Goal: Task Accomplishment & Management: Use online tool/utility

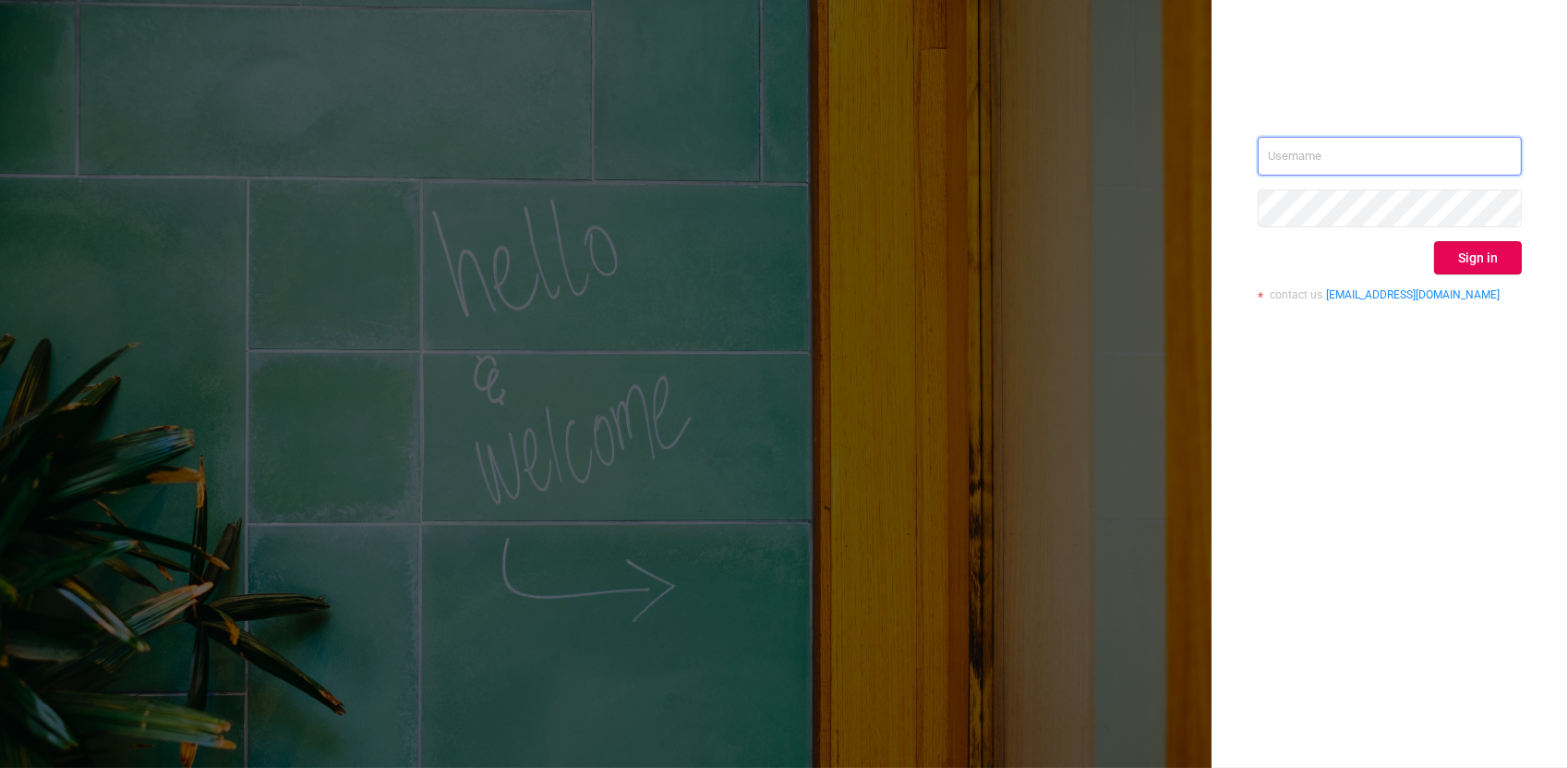
click at [1283, 164] on input "text" at bounding box center [1390, 156] width 264 height 38
type input "[PERSON_NAME][EMAIL_ADDRESS][DOMAIN_NAME]"
click at [1487, 254] on button "Sign in" at bounding box center [1477, 258] width 88 height 34
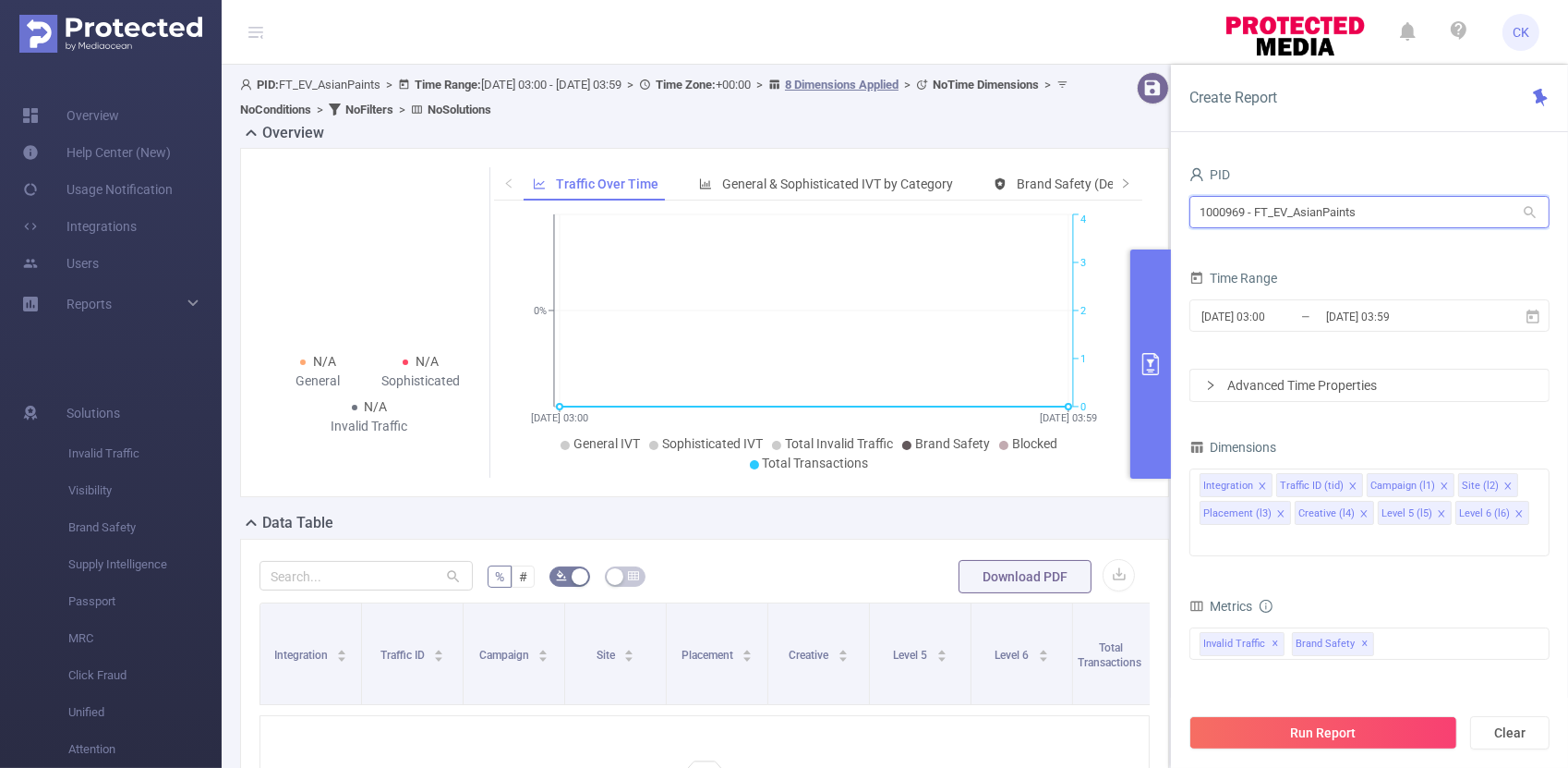
click at [1313, 211] on input "1000969 - FT_EV_AsianPaints" at bounding box center [1369, 212] width 360 height 33
click at [1528, 212] on icon at bounding box center [1530, 212] width 17 height 17
click at [1441, 218] on input "1000969 - FT_EV_AsianPaints" at bounding box center [1369, 212] width 360 height 33
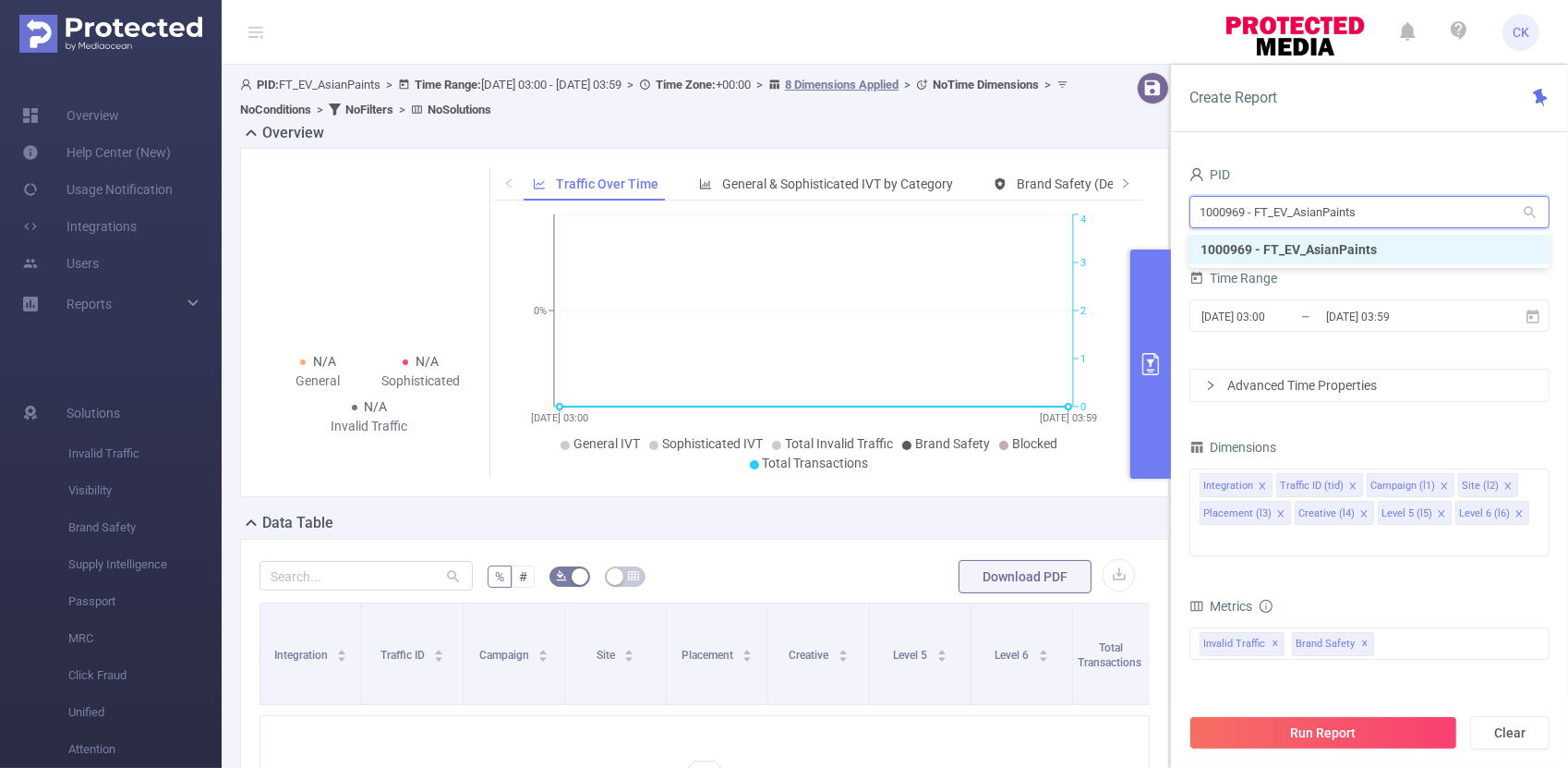
click at [1441, 218] on input "1000969 - FT_EV_AsianPaints" at bounding box center [1369, 212] width 360 height 33
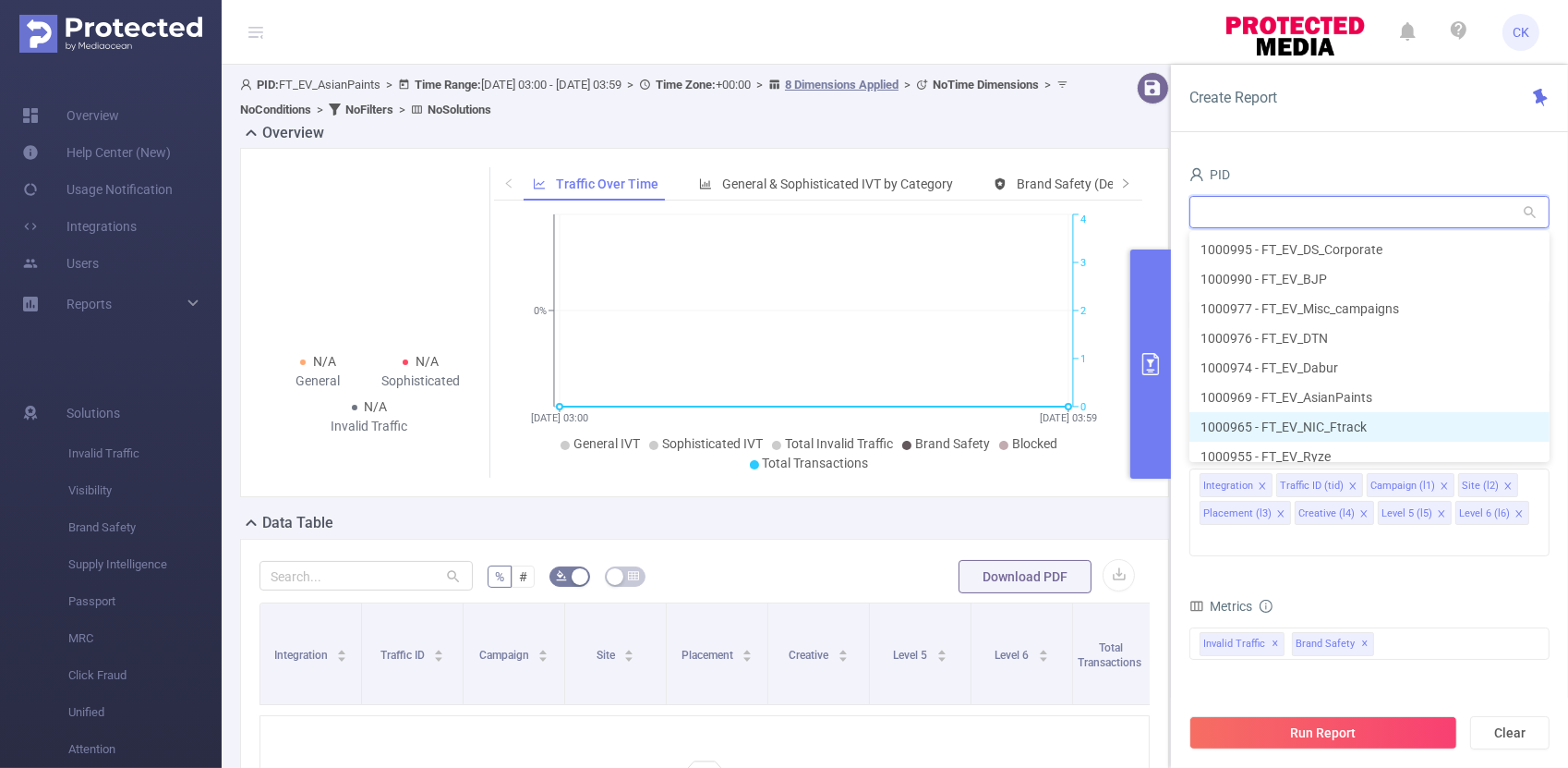
click at [1366, 425] on li "1000965 - FT_EV_NIC_Ftrack" at bounding box center [1369, 427] width 360 height 30
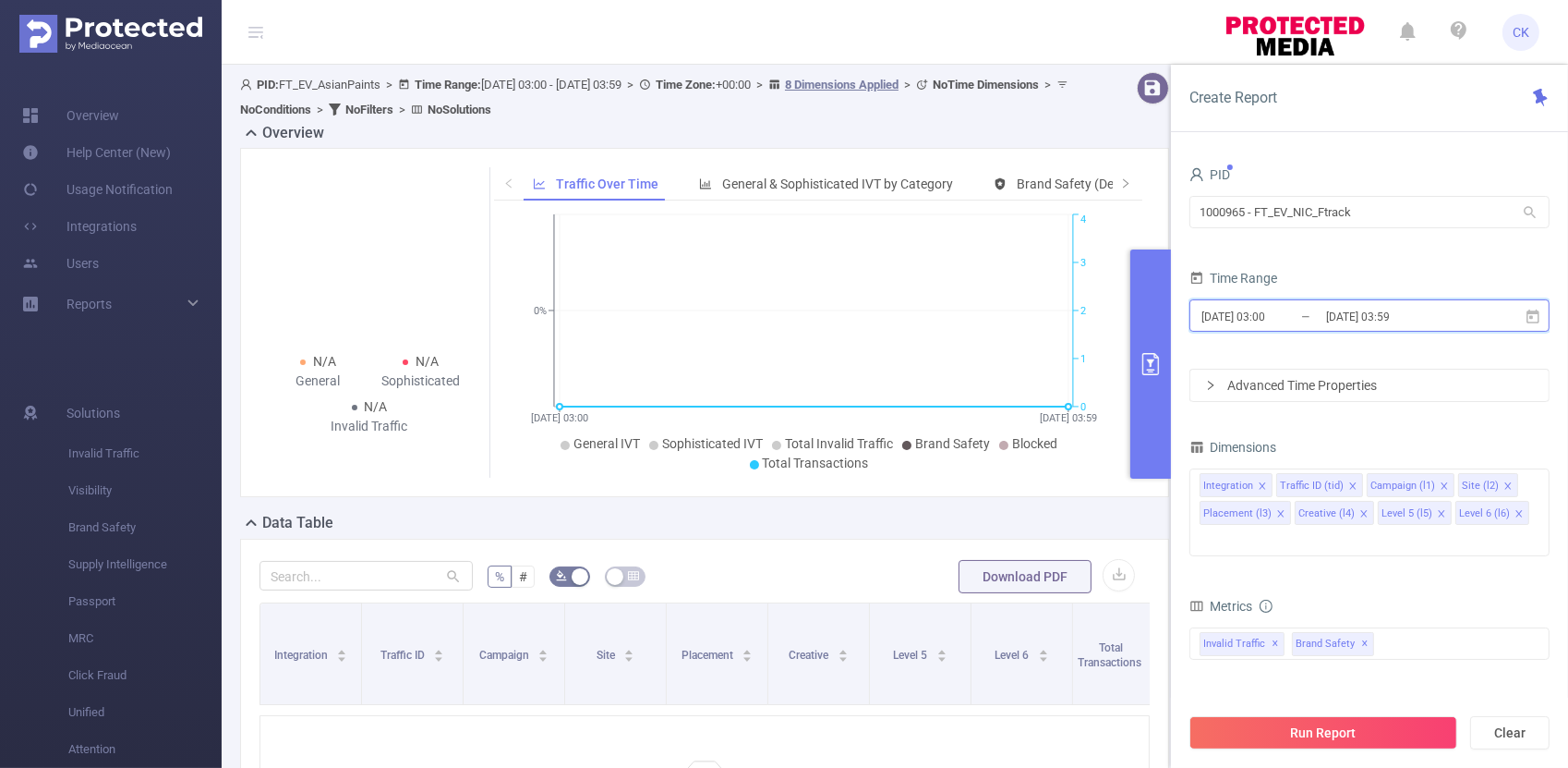
click at [1534, 318] on icon at bounding box center [1533, 316] width 17 height 17
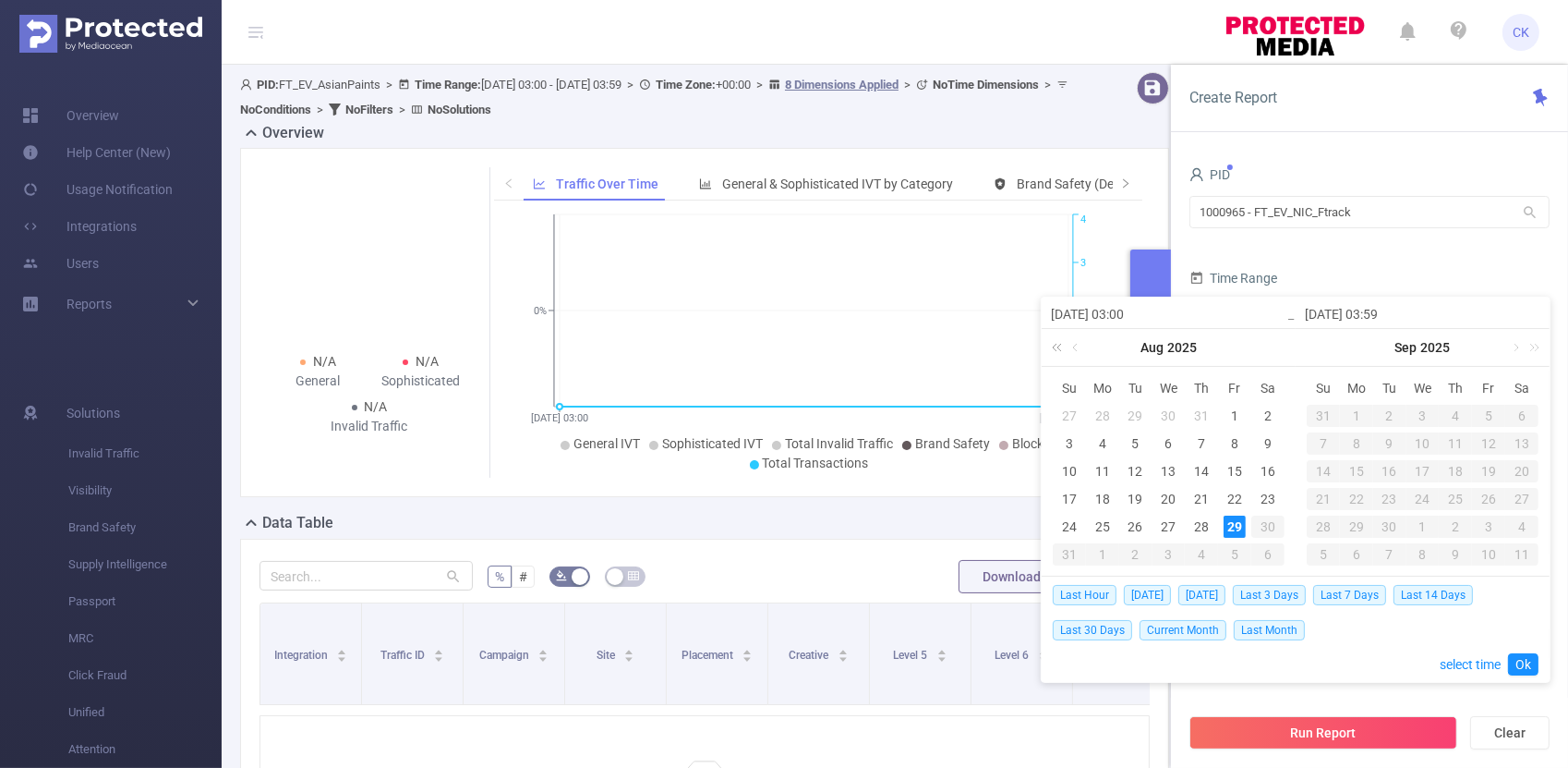
click at [1057, 347] on link at bounding box center [1059, 347] width 24 height 36
click at [1263, 347] on link at bounding box center [1261, 347] width 17 height 36
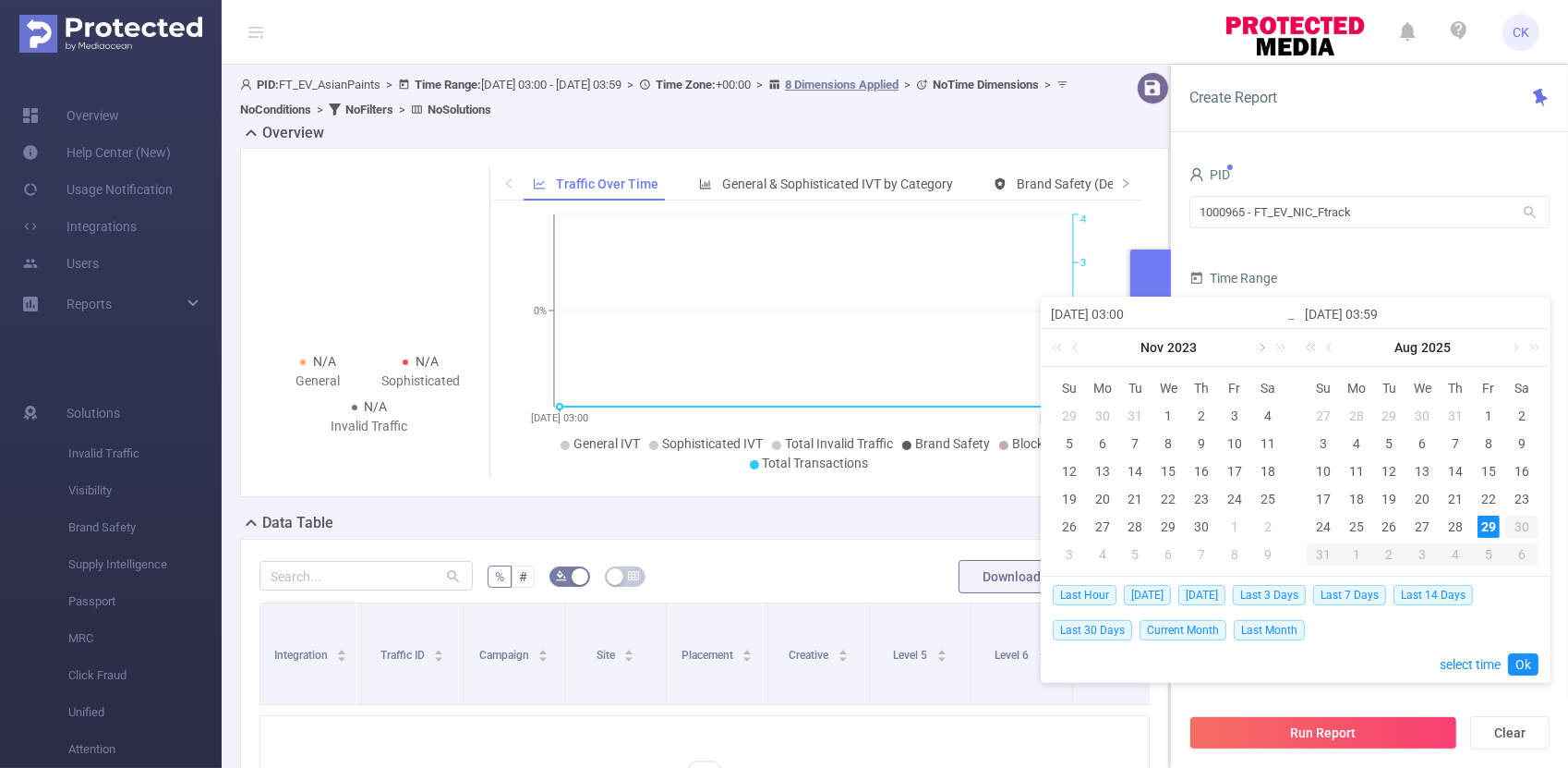
click at [1263, 347] on link at bounding box center [1261, 347] width 17 height 36
click at [1202, 409] on div "1" at bounding box center [1201, 415] width 22 height 22
click at [1333, 347] on link at bounding box center [1330, 347] width 17 height 36
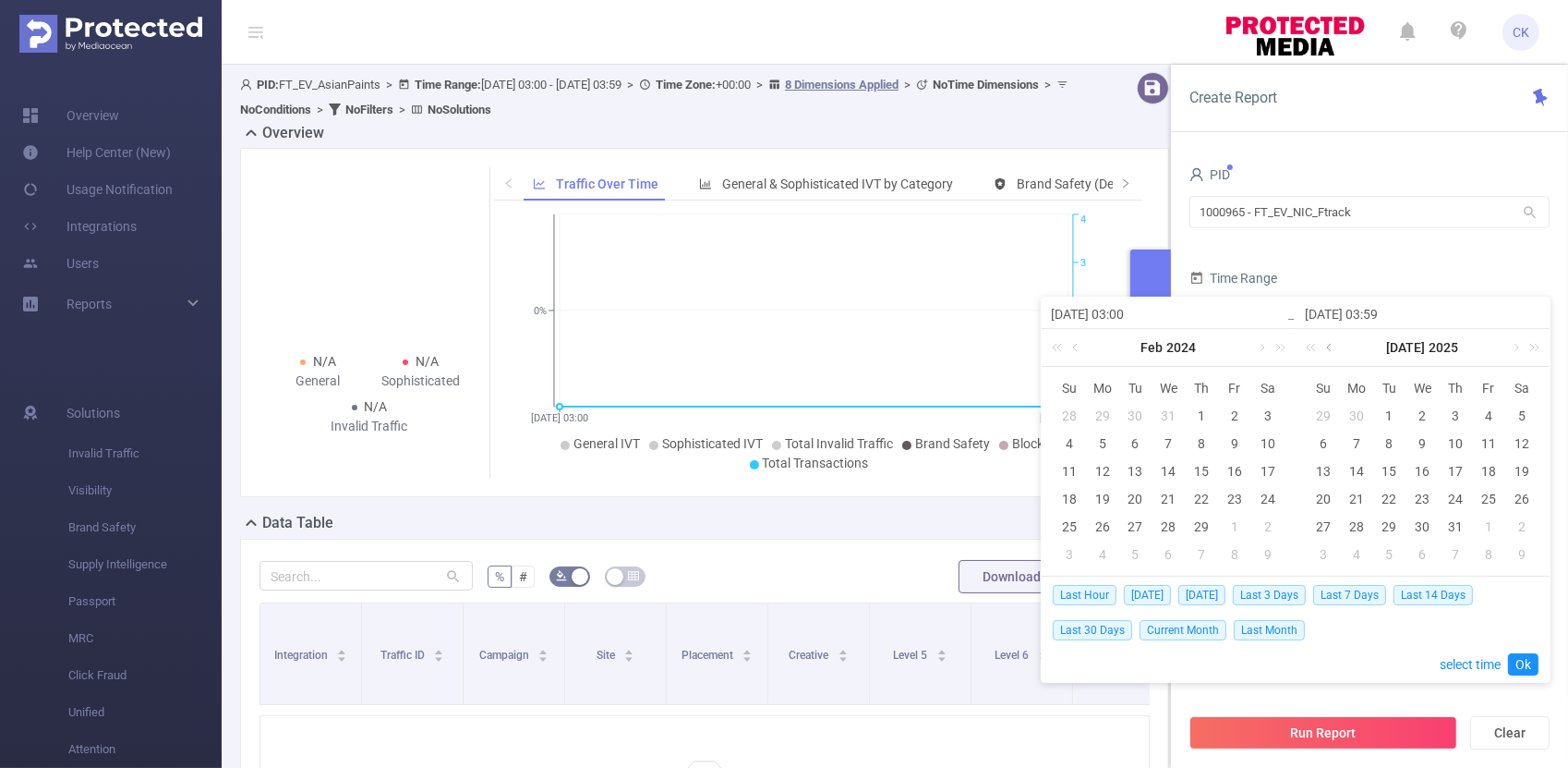
click at [1333, 348] on link at bounding box center [1330, 347] width 17 height 36
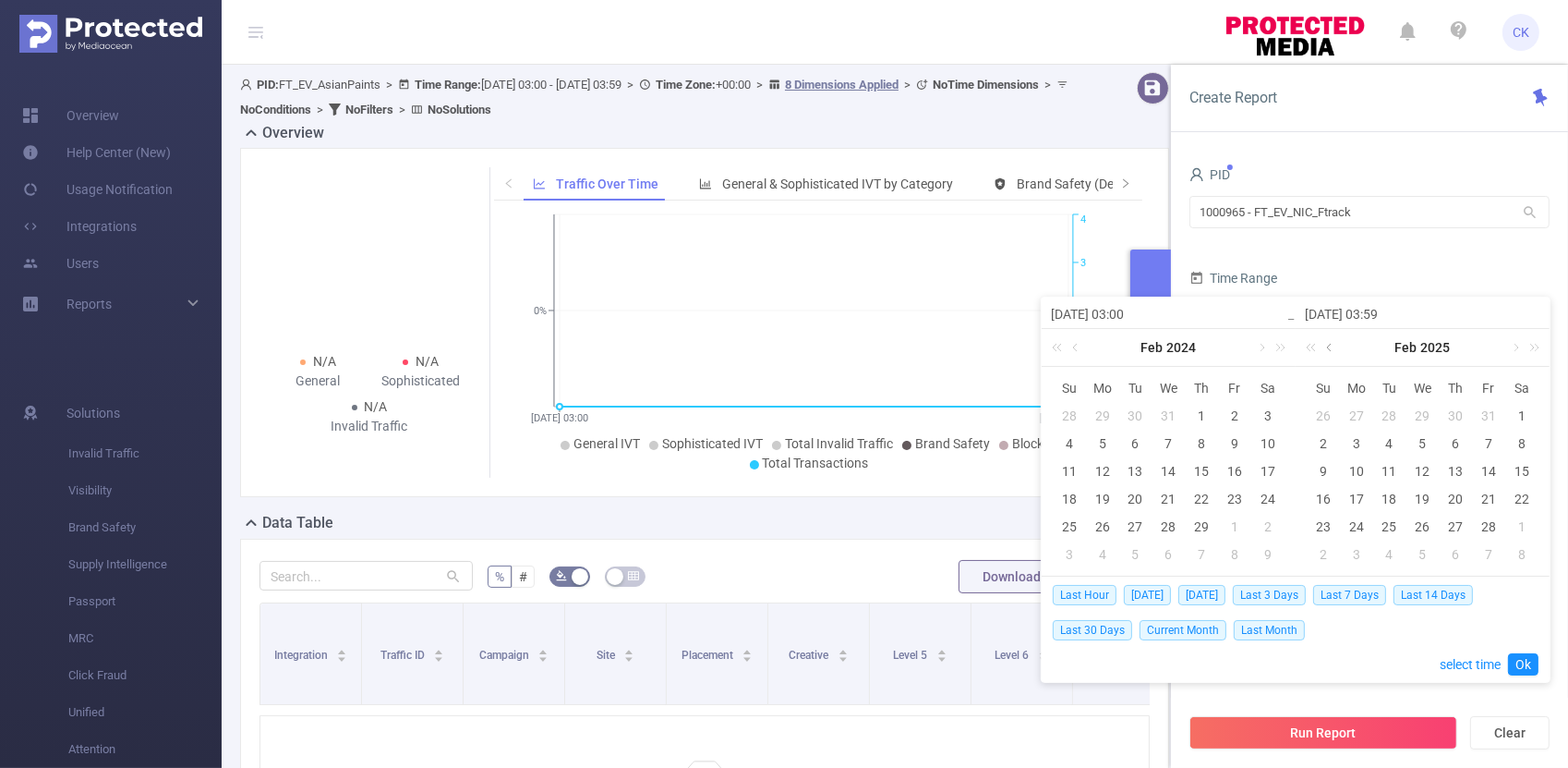
click at [1333, 348] on link at bounding box center [1330, 347] width 17 height 36
click at [1523, 665] on link "Ok" at bounding box center [1523, 663] width 31 height 22
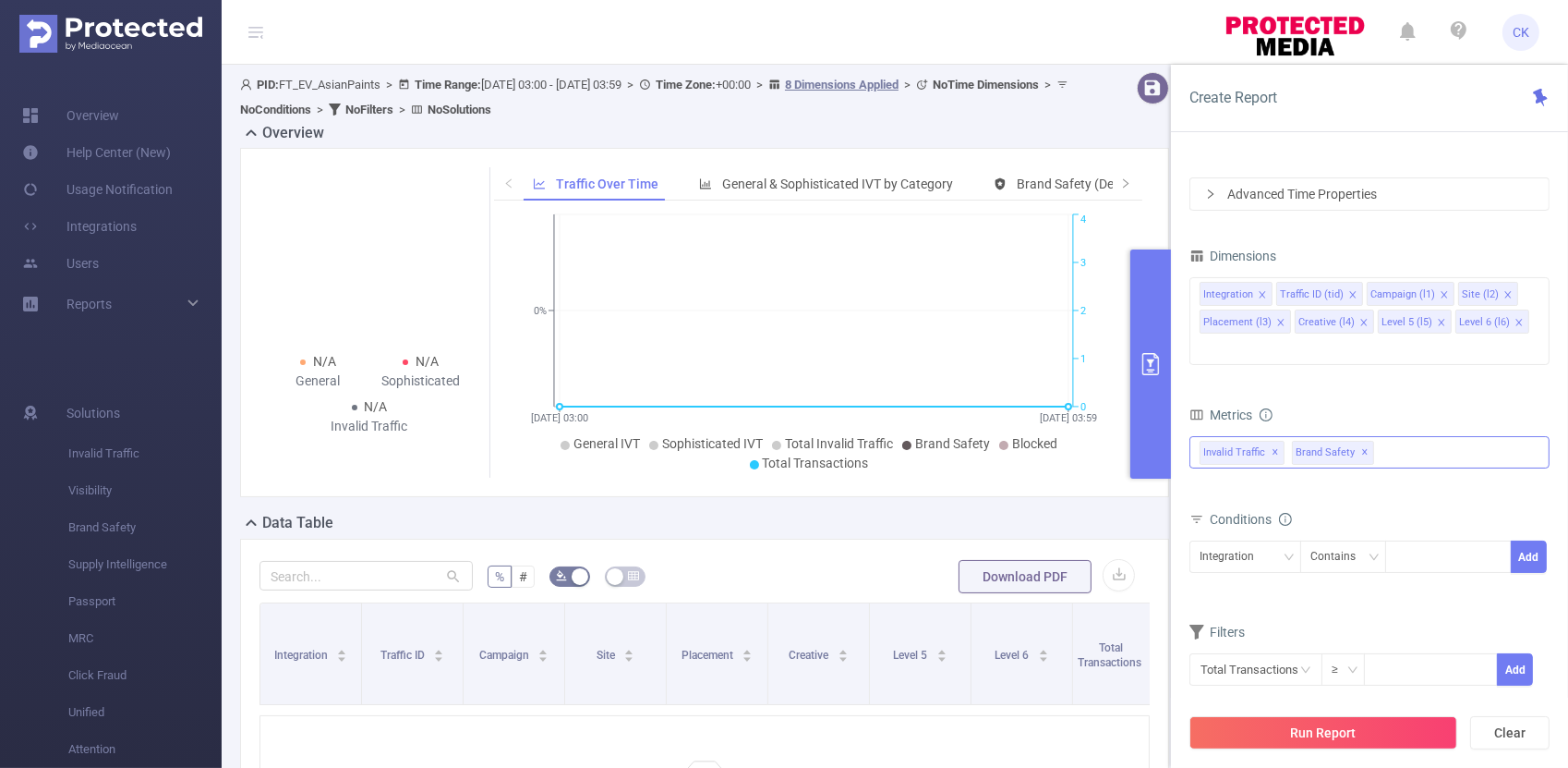
click at [1399, 436] on div "Invalid Traffic ✕ Brand Safety ✕" at bounding box center [1369, 452] width 360 height 33
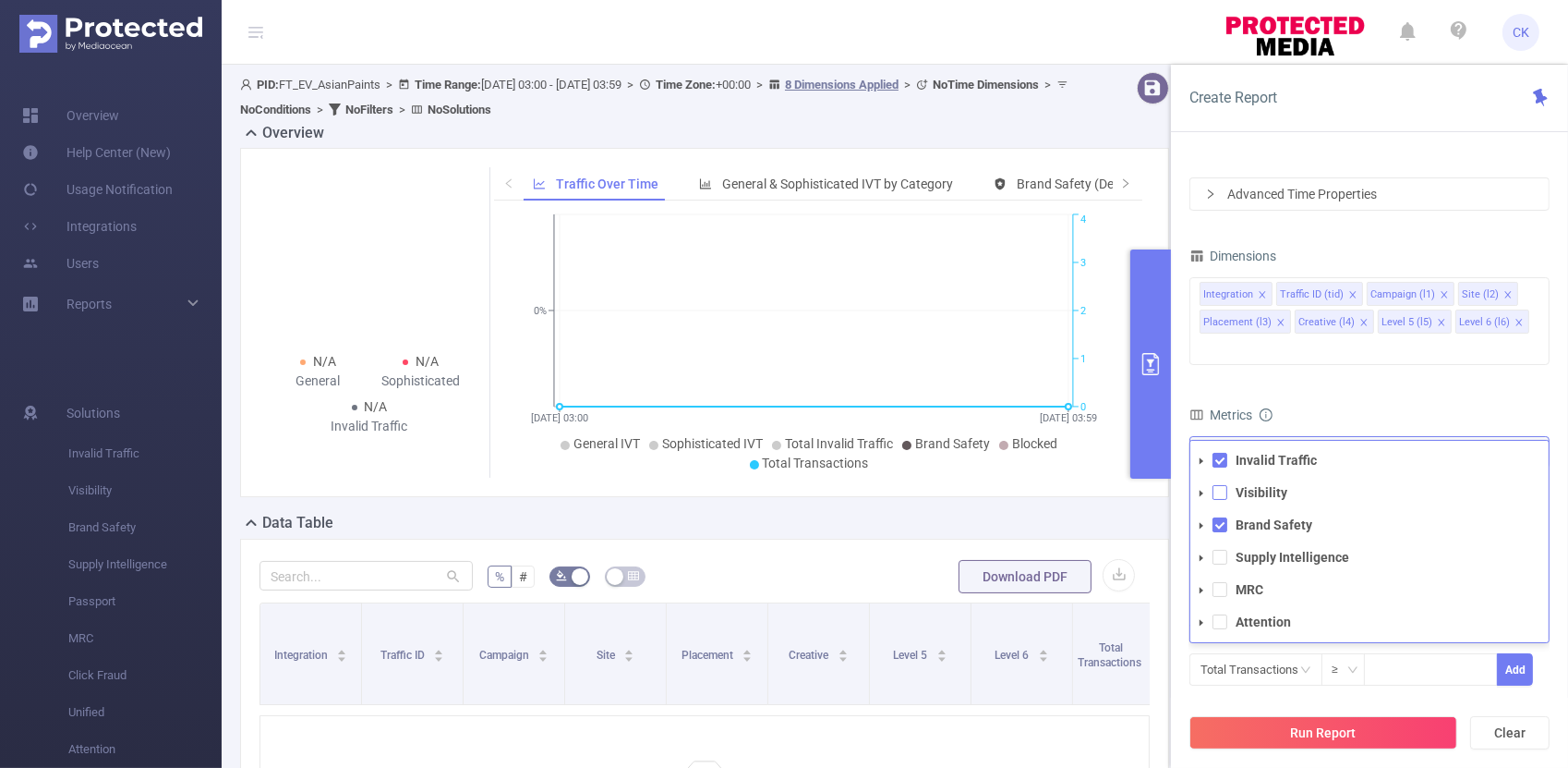
click at [1224, 485] on span at bounding box center [1219, 492] width 15 height 15
click at [1222, 549] on span at bounding box center [1219, 556] width 15 height 15
click at [1215, 582] on span at bounding box center [1219, 589] width 15 height 15
drag, startPoint x: 1219, startPoint y: 592, endPoint x: 1227, endPoint y: 583, distance: 12.0
click at [1220, 614] on span at bounding box center [1219, 621] width 15 height 15
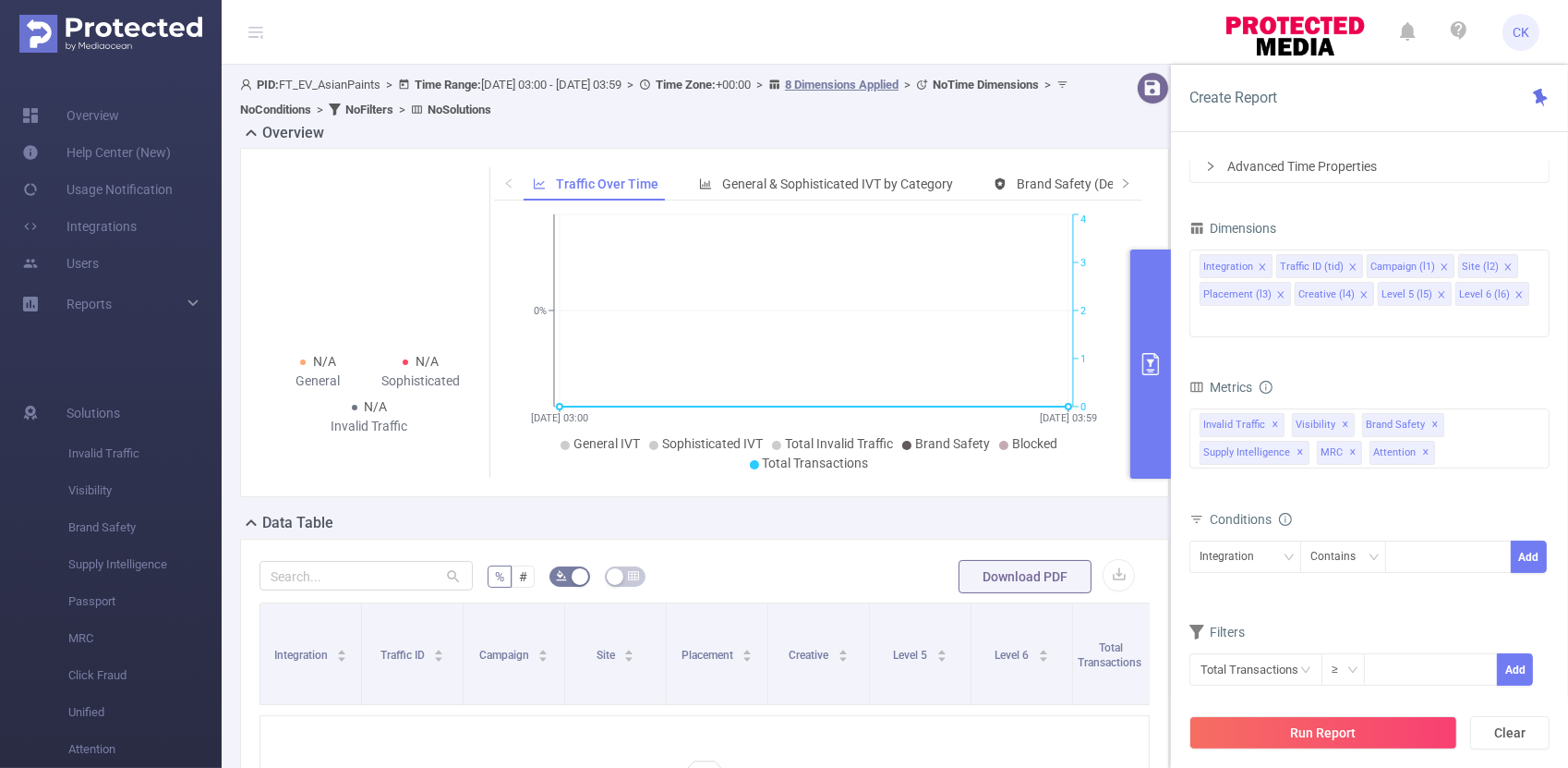
click at [1398, 374] on div "Metrics" at bounding box center [1369, 388] width 360 height 31
click at [1498, 415] on div "Invalid Traffic ✕ Invalid Traffic Visibility Brand Safety Supply Intelligence M…" at bounding box center [1369, 438] width 360 height 60
click at [1403, 619] on div "Filters" at bounding box center [1369, 634] width 360 height 31
click at [1354, 735] on button "Run Report" at bounding box center [1324, 733] width 268 height 34
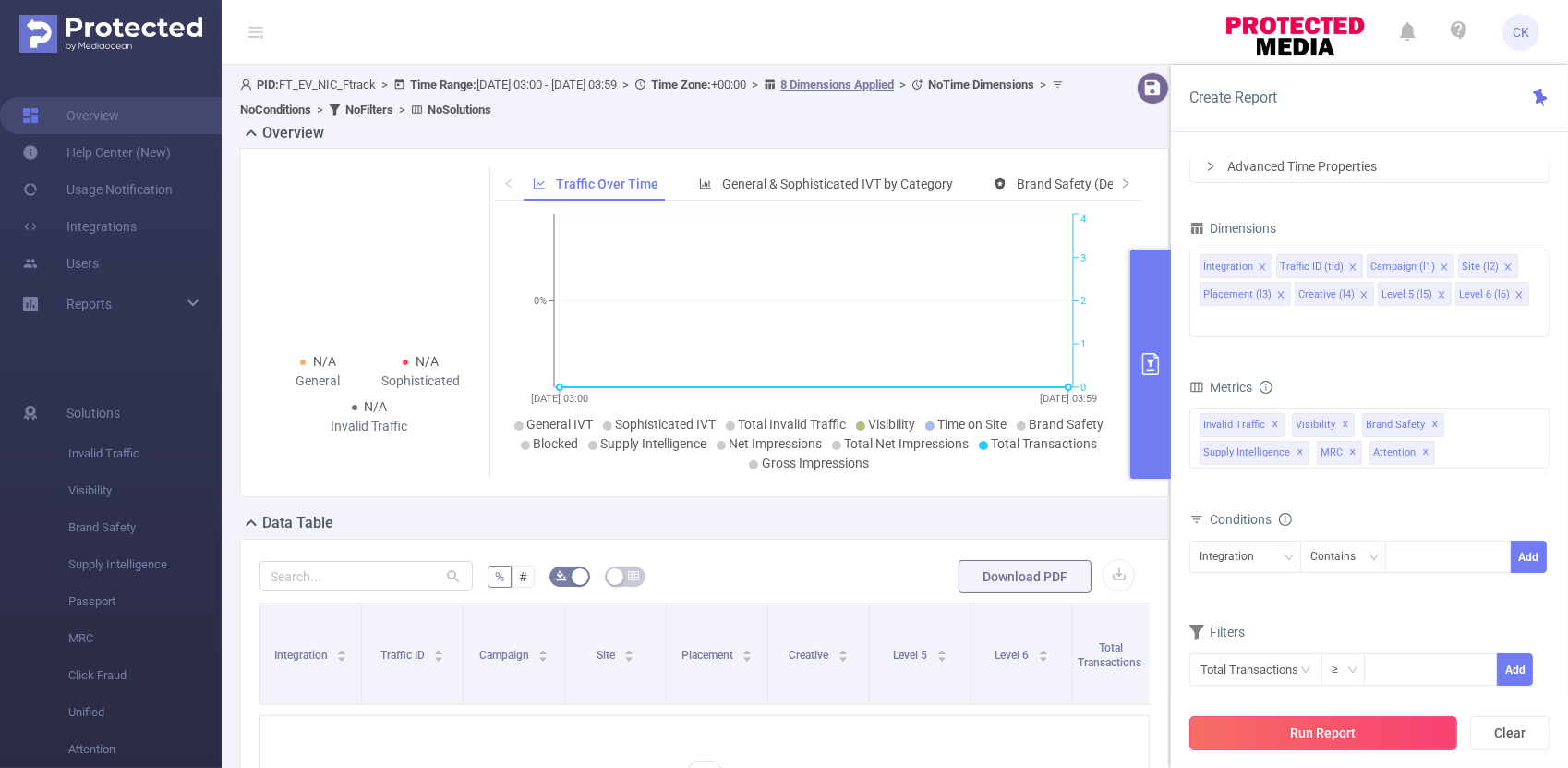
click at [1343, 729] on button "Run Report" at bounding box center [1324, 733] width 268 height 34
click at [1543, 96] on icon at bounding box center [1539, 98] width 14 height 18
click at [1158, 376] on button "primary" at bounding box center [1150, 364] width 40 height 229
click at [1153, 300] on button "primary" at bounding box center [1150, 364] width 40 height 229
click at [1148, 365] on icon "primary" at bounding box center [1150, 364] width 22 height 22
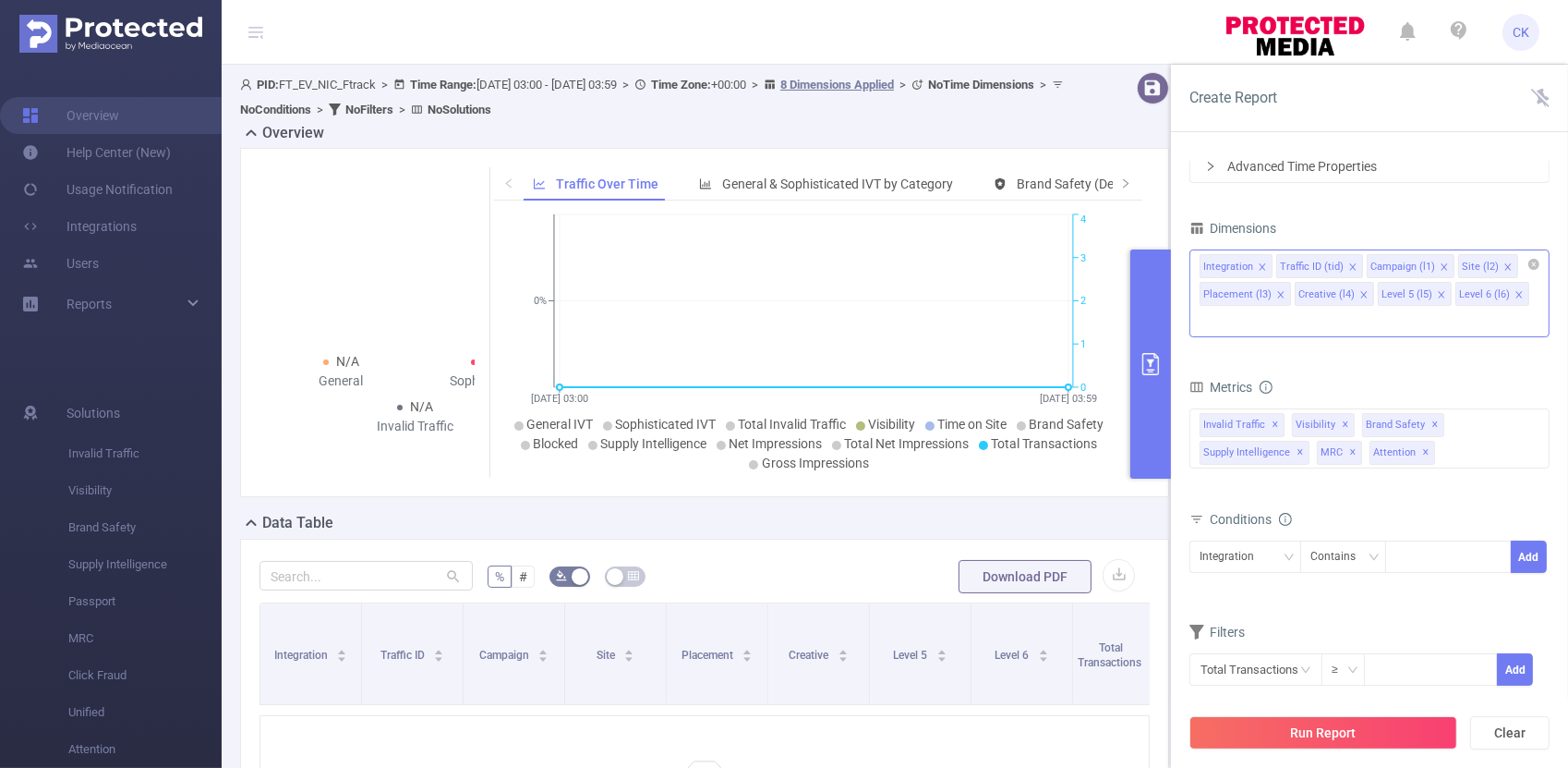
drag, startPoint x: 1150, startPoint y: 294, endPoint x: 1229, endPoint y: 289, distance: 79.2
click at [1229, 289] on div "Create Report PID 1000965 - FT_EV_NIC_Ftrack 1000965 - FT_EV_NIC_Ftrack Time Ra…" at bounding box center [1369, 416] width 397 height 703
click at [1539, 96] on icon at bounding box center [1539, 98] width 19 height 19
click at [1144, 321] on button "primary" at bounding box center [1150, 364] width 40 height 229
click at [106, 450] on span "Invalid Traffic" at bounding box center [145, 453] width 154 height 36
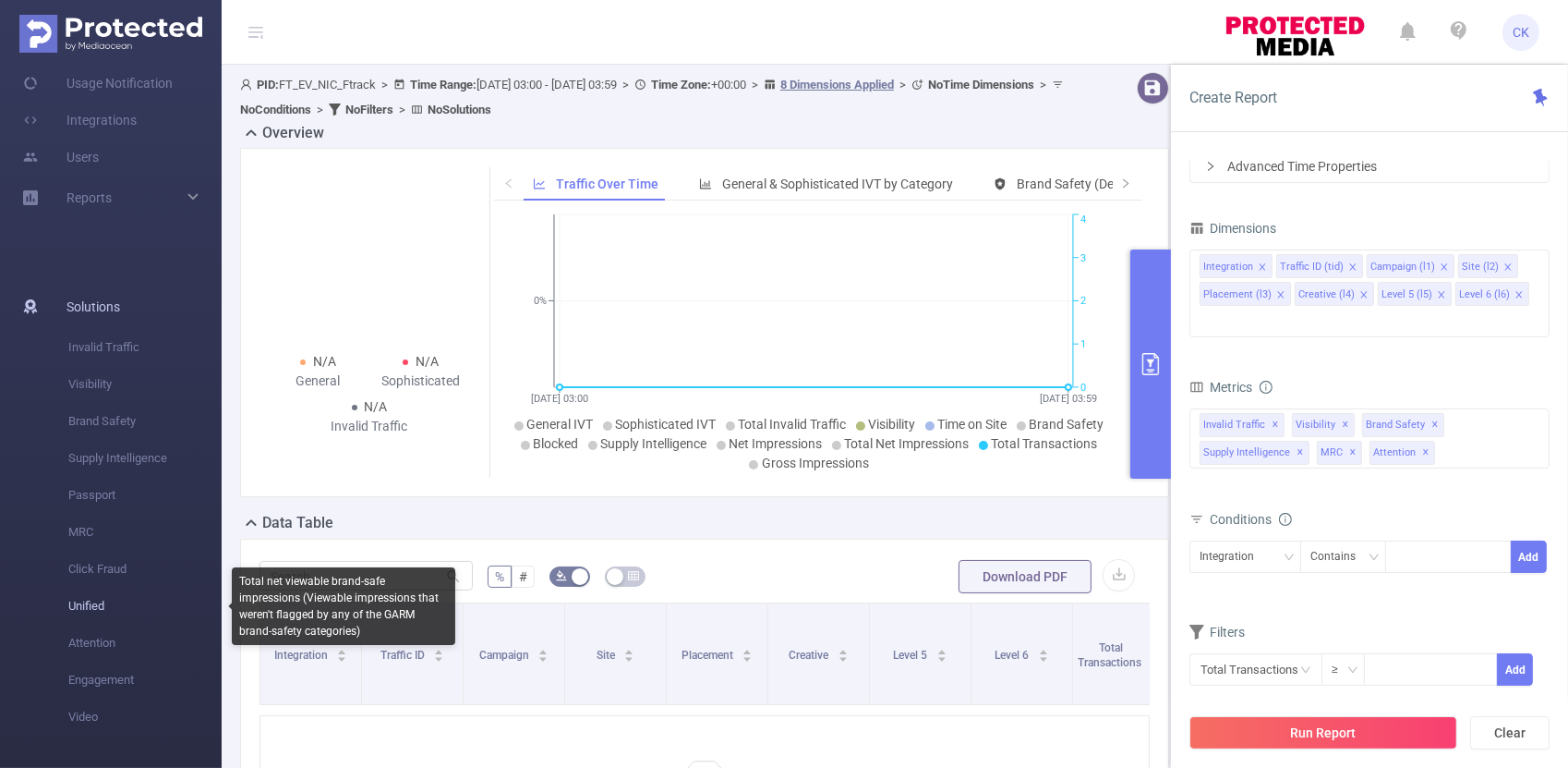
click at [101, 607] on span "Unified" at bounding box center [145, 605] width 154 height 36
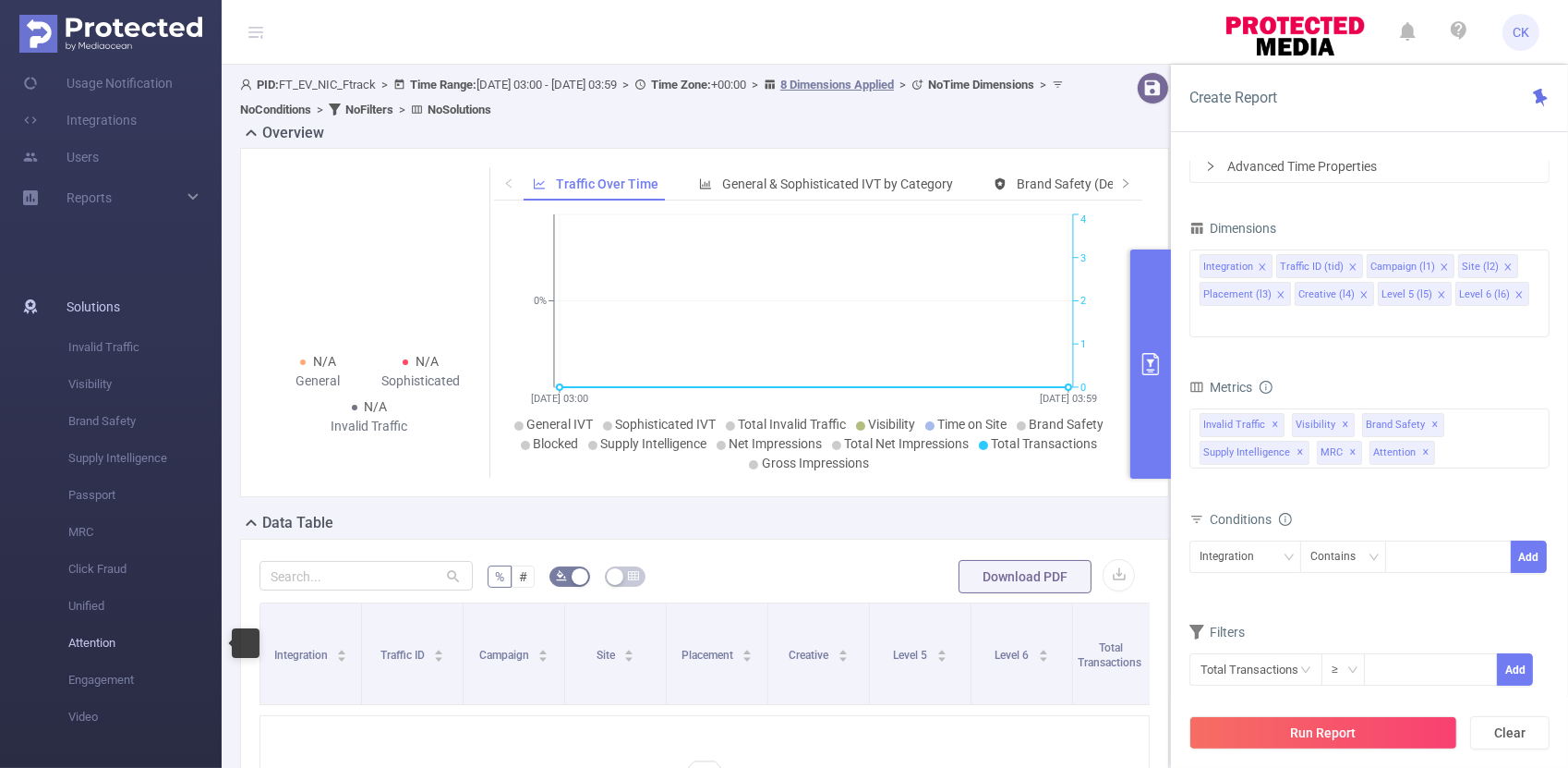
click at [111, 649] on span "Attention" at bounding box center [145, 642] width 154 height 36
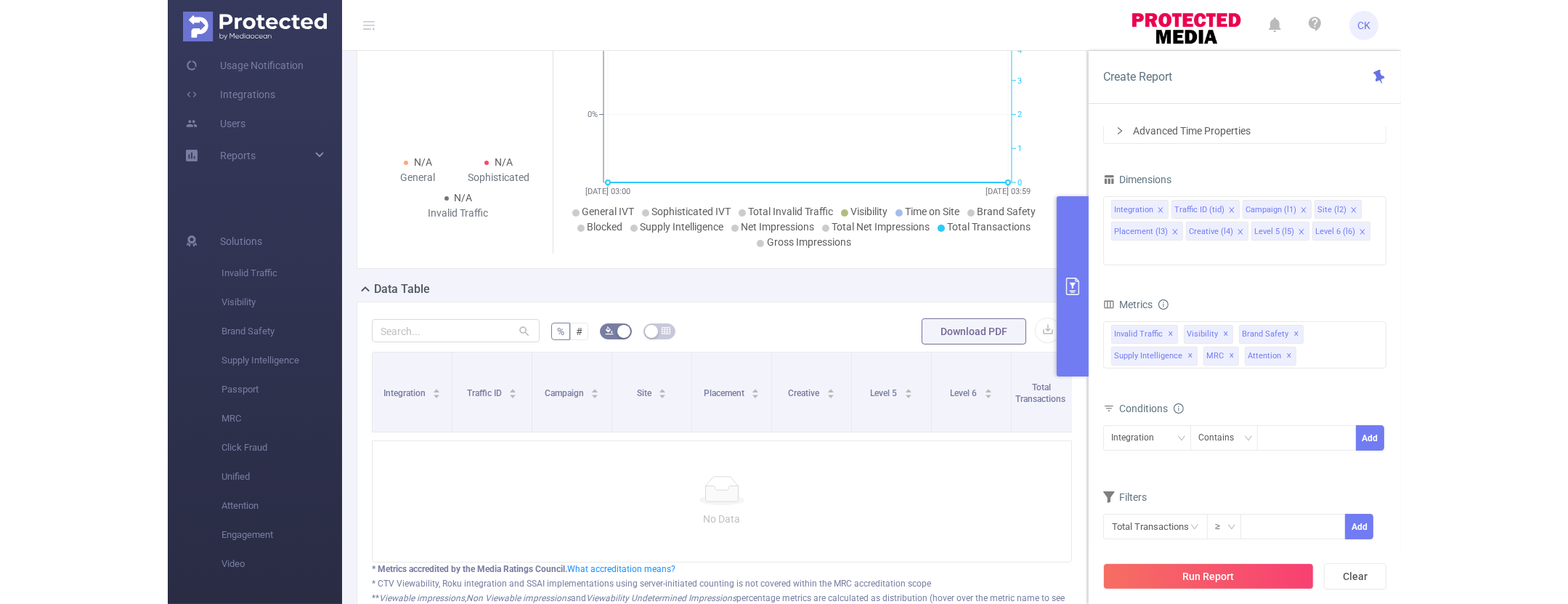
scroll to position [200, 0]
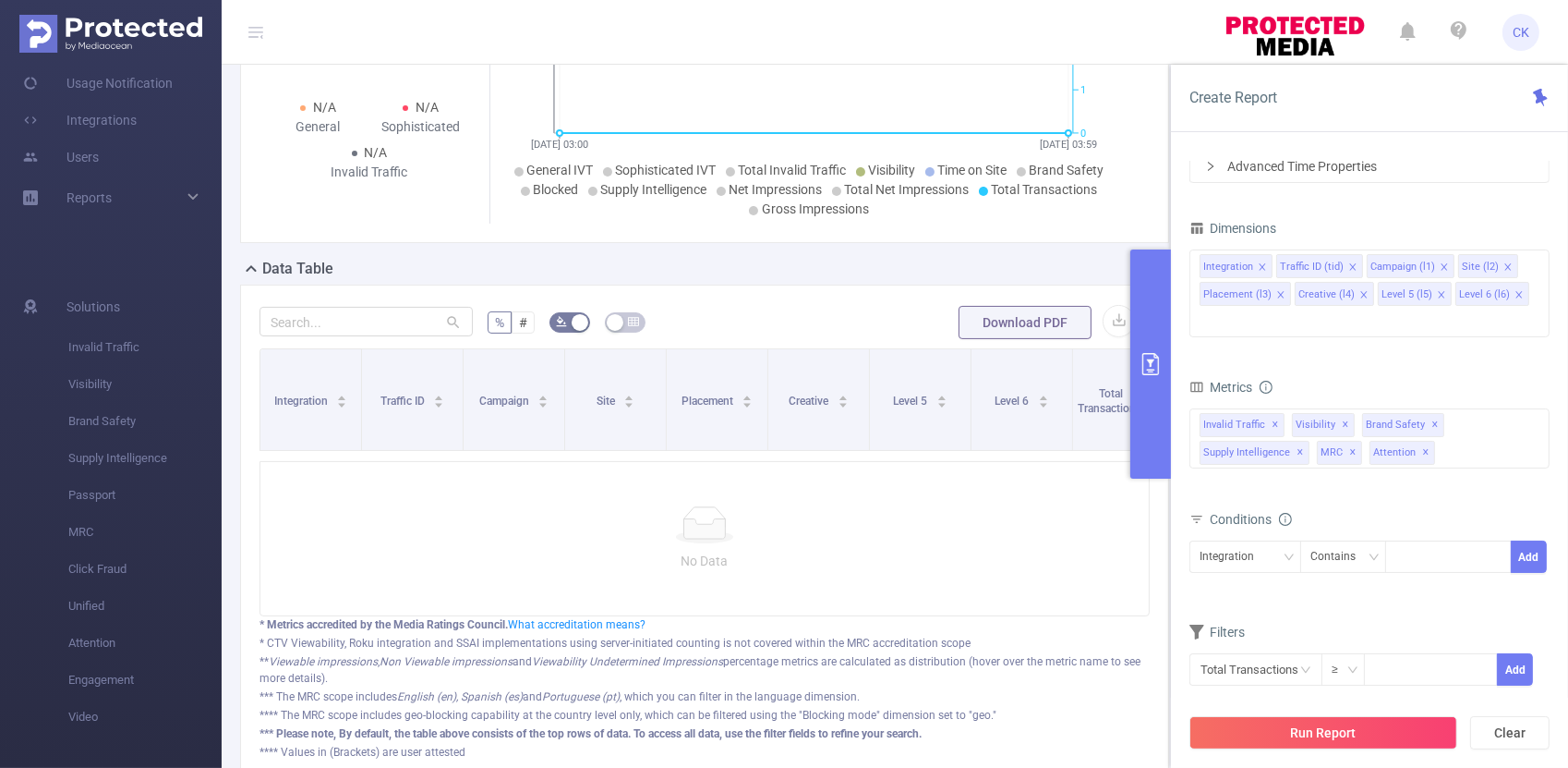
click at [1160, 278] on button "primary" at bounding box center [1150, 364] width 40 height 229
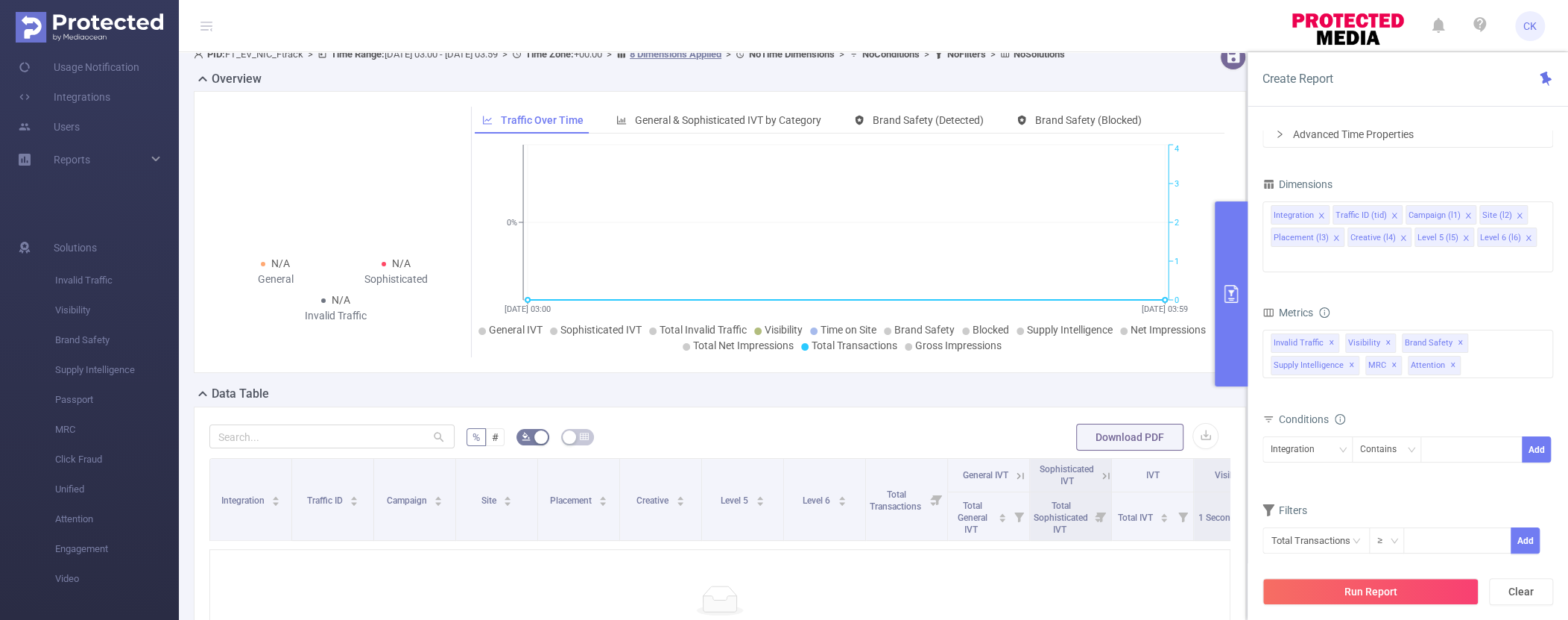
scroll to position [0, 0]
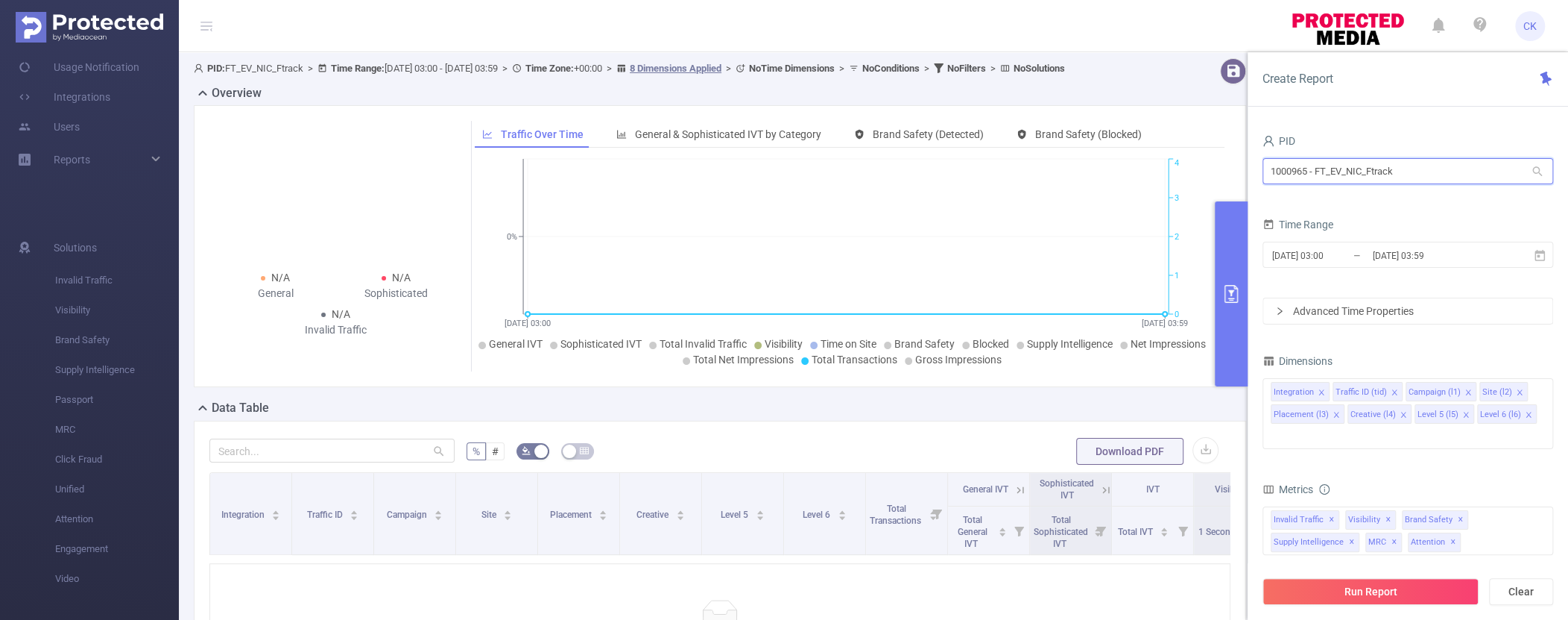
click at [1265, 174] on input "1000965 - FT_EV_NIC_Ftrack" at bounding box center [1407, 171] width 290 height 26
click at [1265, 252] on input "[DATE] 03:00" at bounding box center [1332, 255] width 121 height 20
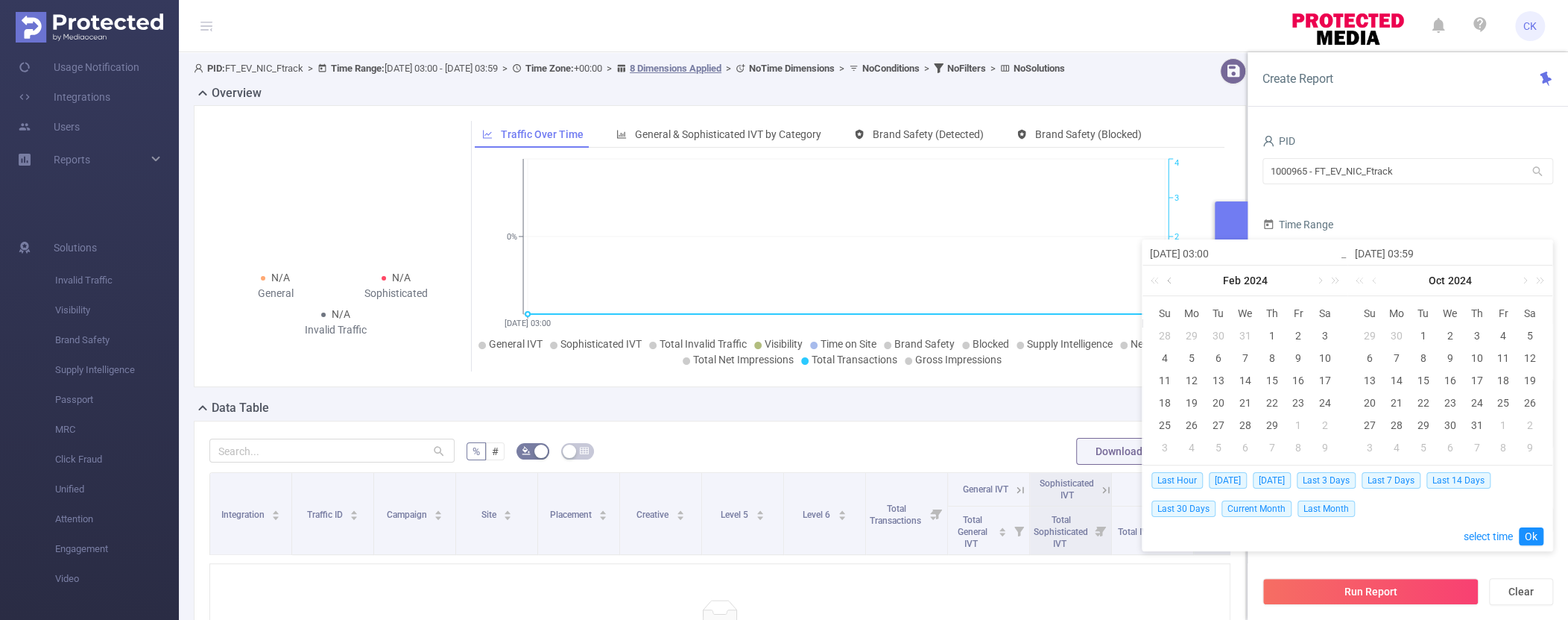
click at [1170, 278] on link at bounding box center [1171, 280] width 14 height 29
click at [1192, 335] on div "1" at bounding box center [1192, 335] width 18 height 18
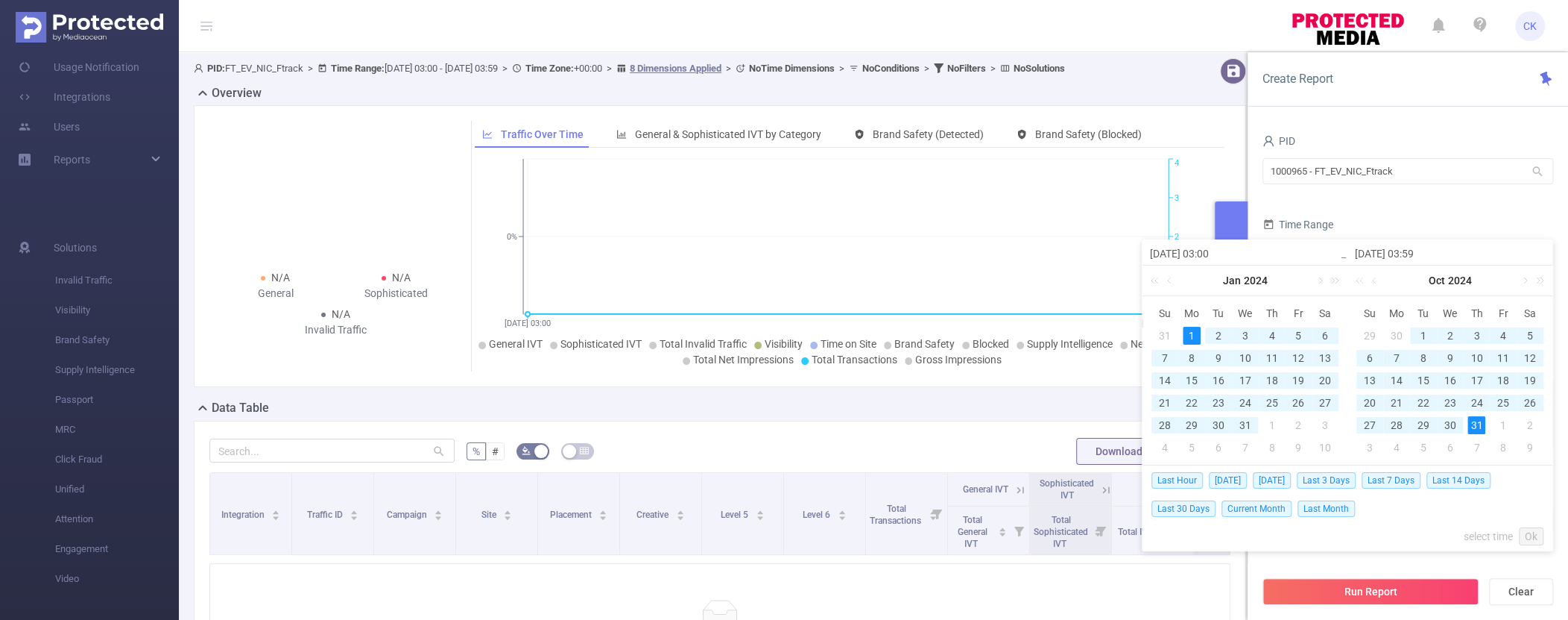
click at [1265, 425] on div "31" at bounding box center [1477, 425] width 18 height 18
type input "[DATE] 03:00"
type input "[DATE] 03:59"
type input "[DATE] 03:00"
type input "[DATE] 03:59"
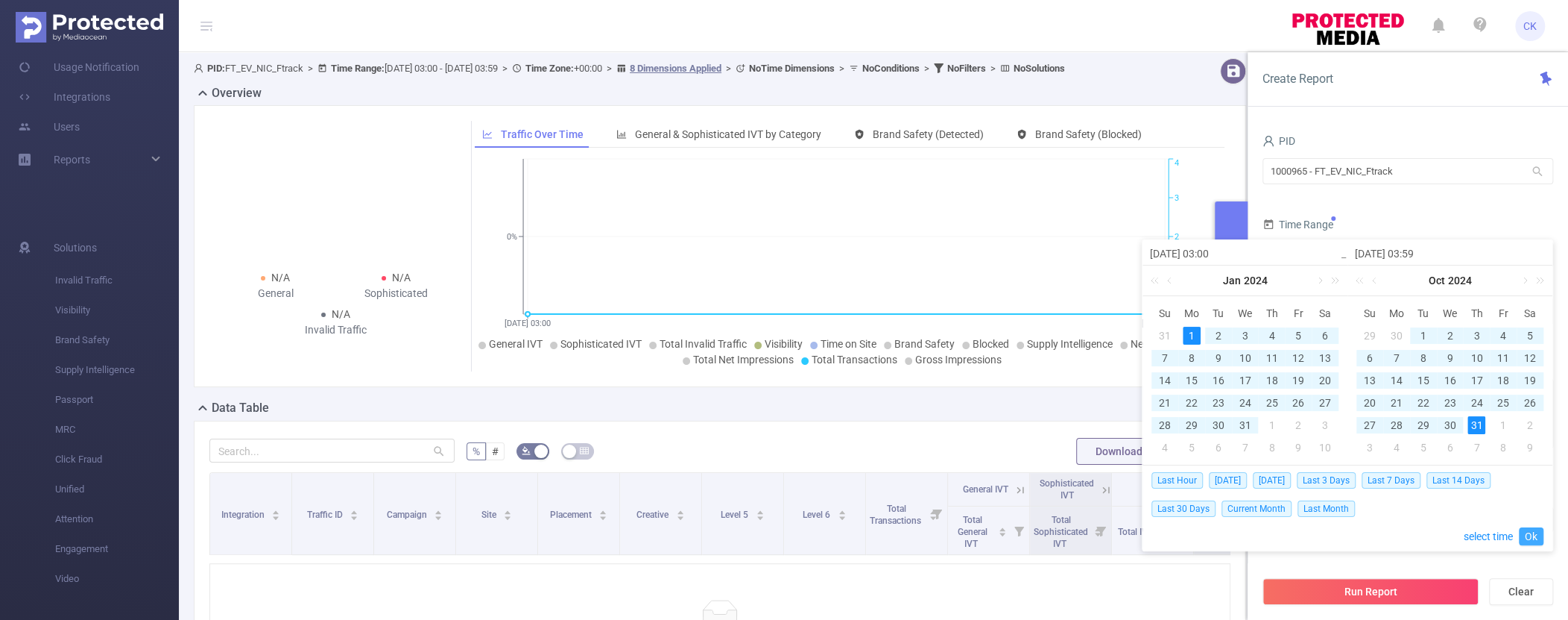
click at [1265, 536] on link "Ok" at bounding box center [1531, 536] width 25 height 18
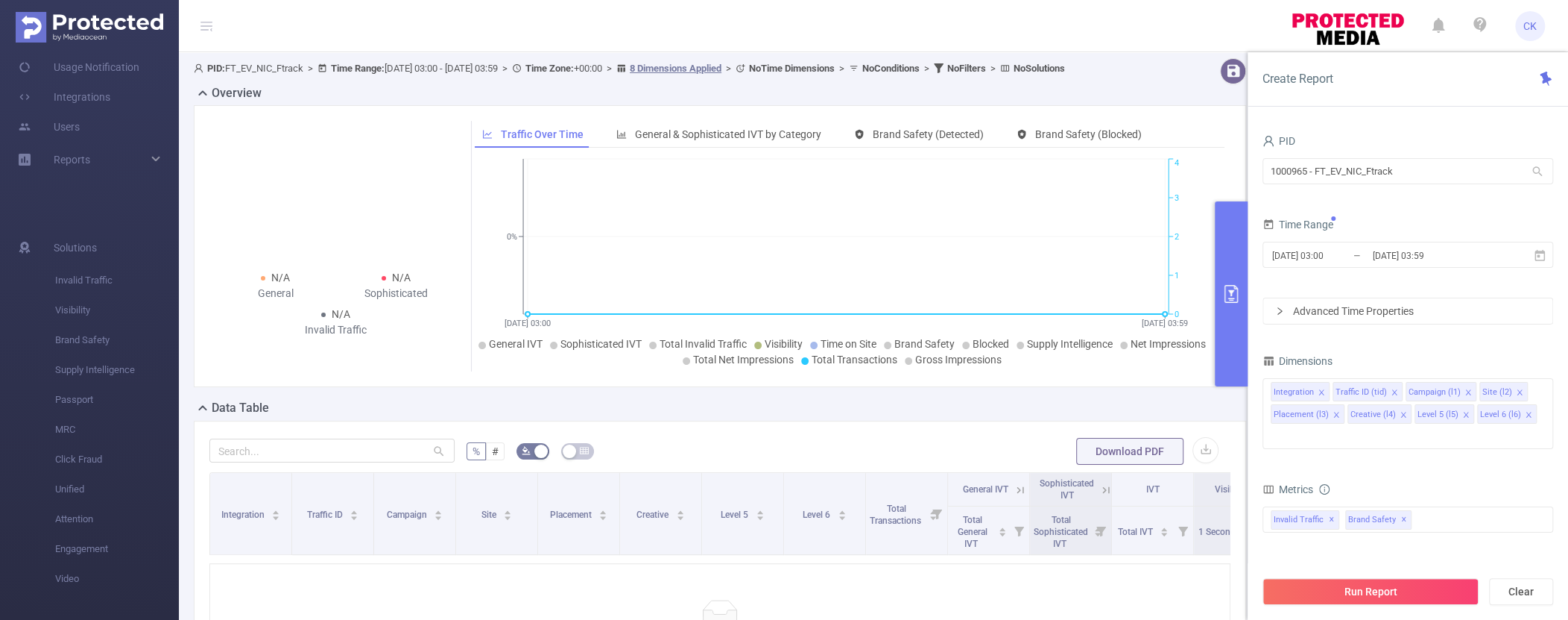
click at [1265, 313] on div "Advanced Time Properties" at bounding box center [1408, 311] width 290 height 25
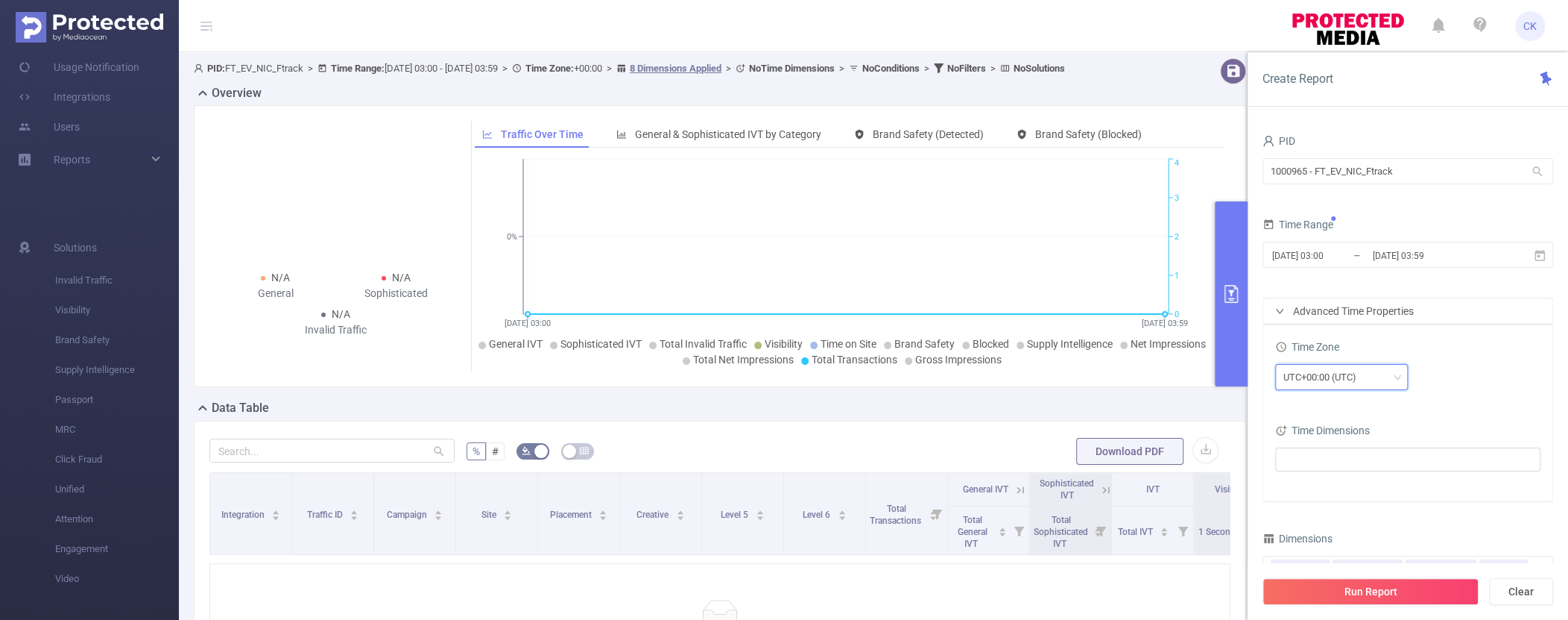
click at [1265, 380] on div "UTC+00:00 (UTC)" at bounding box center [1325, 376] width 84 height 25
click at [1265, 403] on li "UTC+05:00" at bounding box center [1340, 405] width 133 height 24
click at [1265, 359] on div "Time Zone" at bounding box center [1408, 349] width 266 height 25
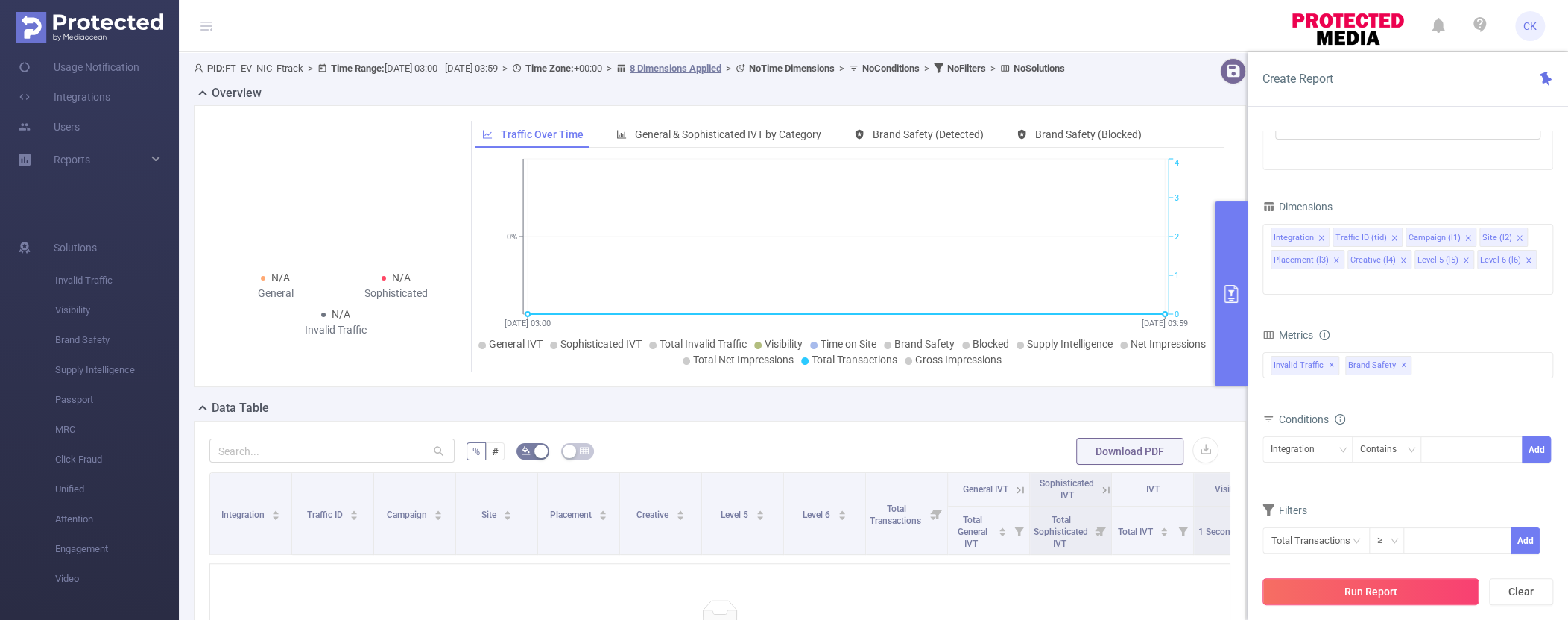
click at [1265, 590] on button "Run Report" at bounding box center [1371, 591] width 216 height 27
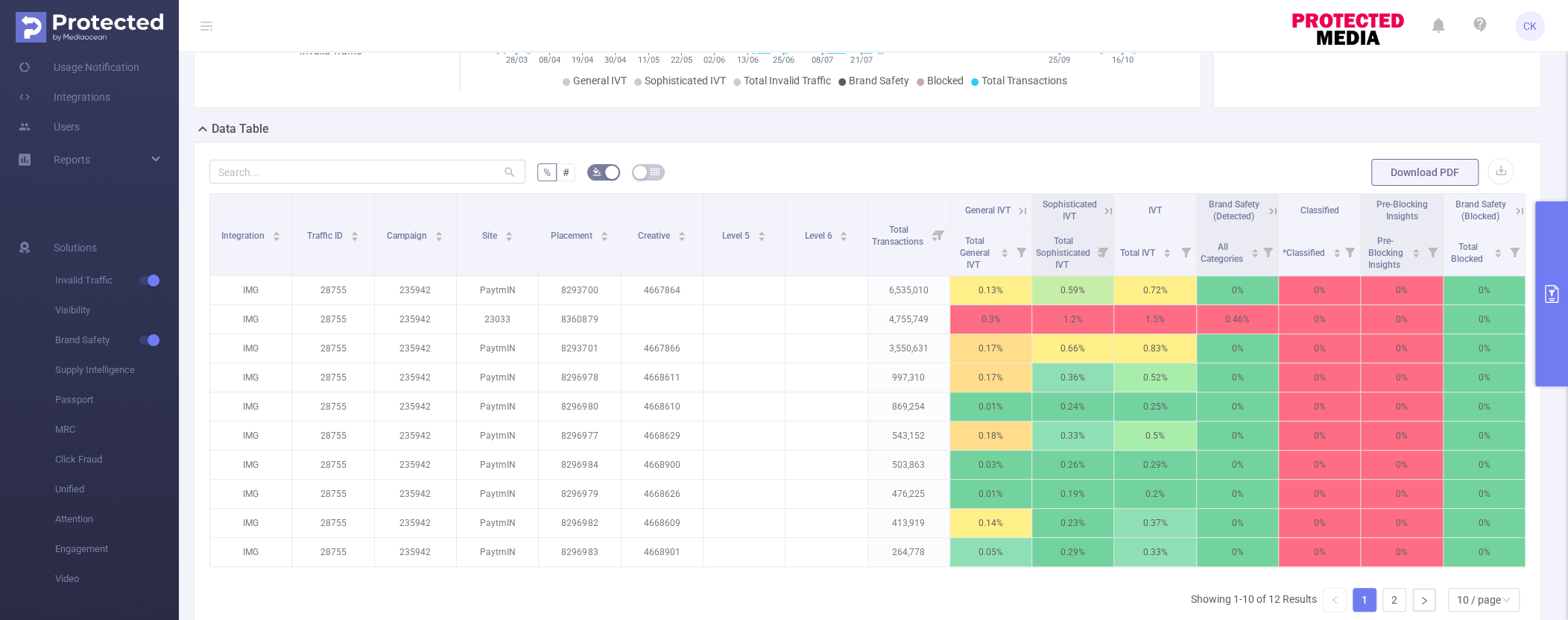
scroll to position [280, 0]
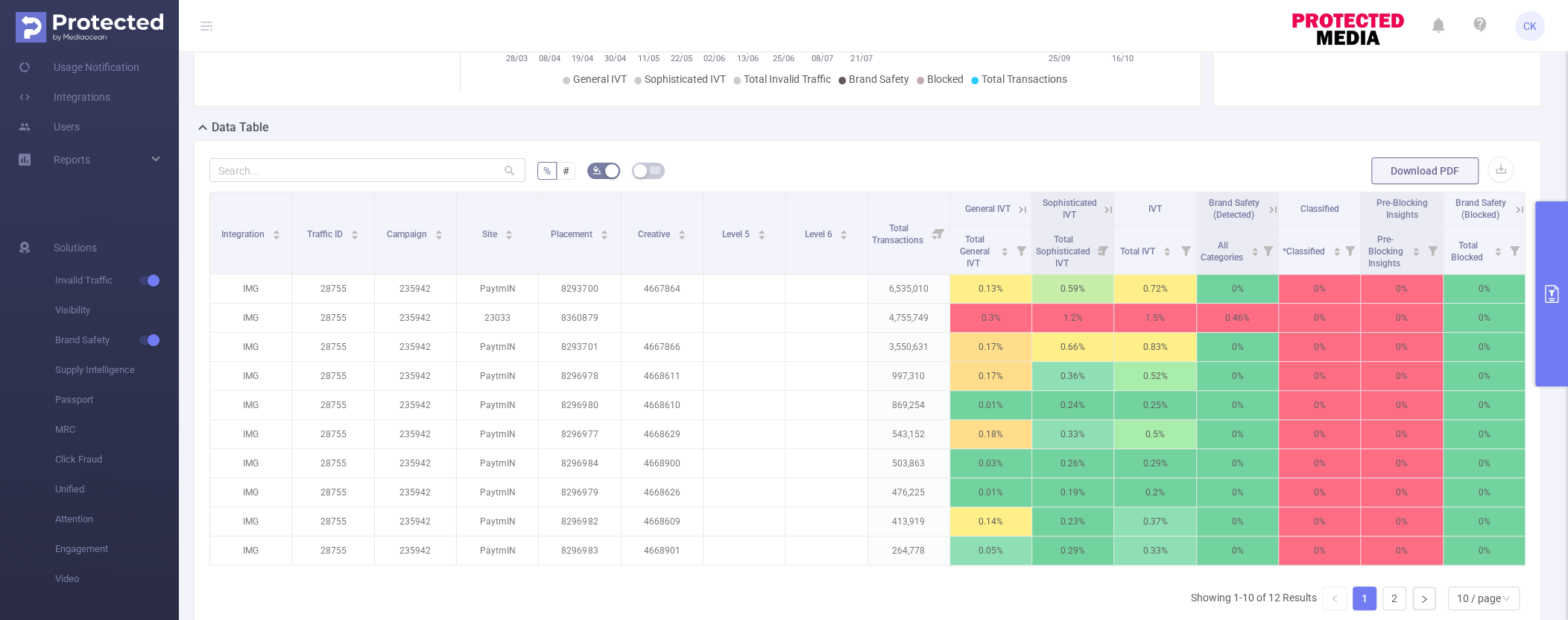
click at [1265, 210] on icon at bounding box center [1273, 209] width 14 height 14
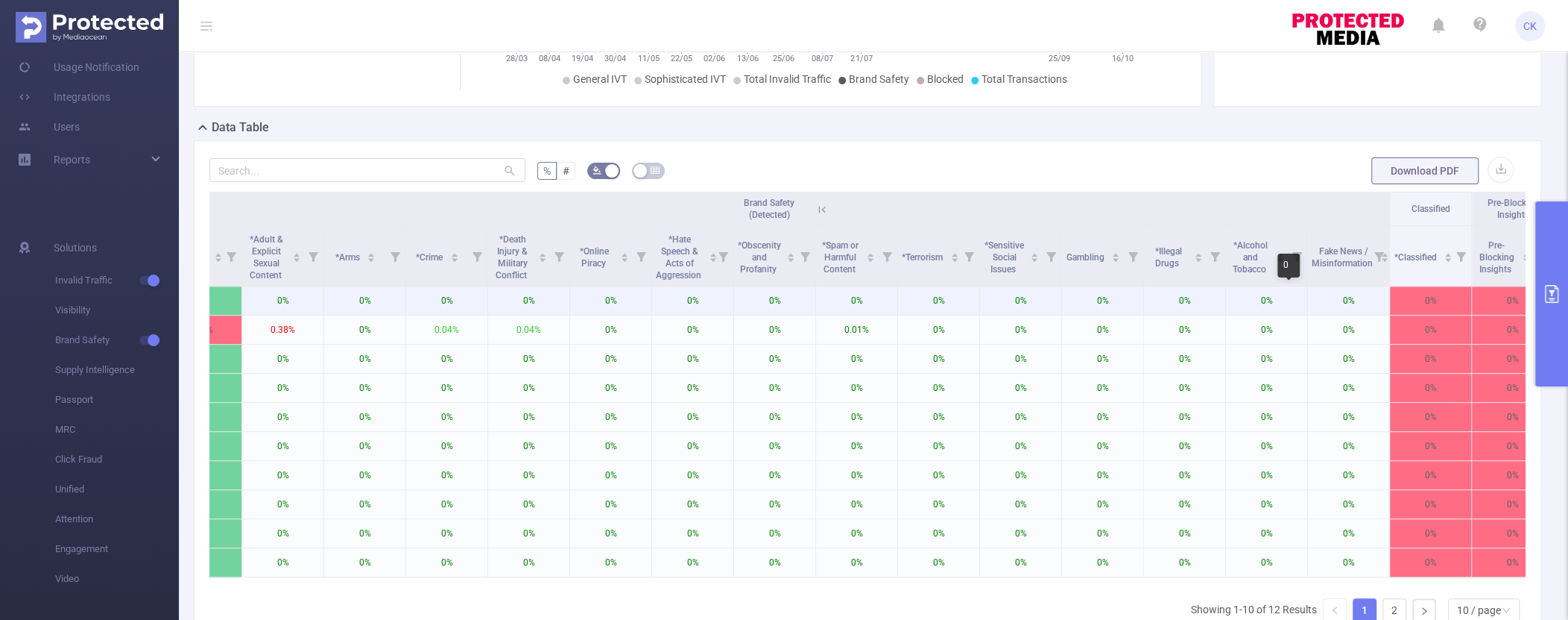
scroll to position [0, 1035]
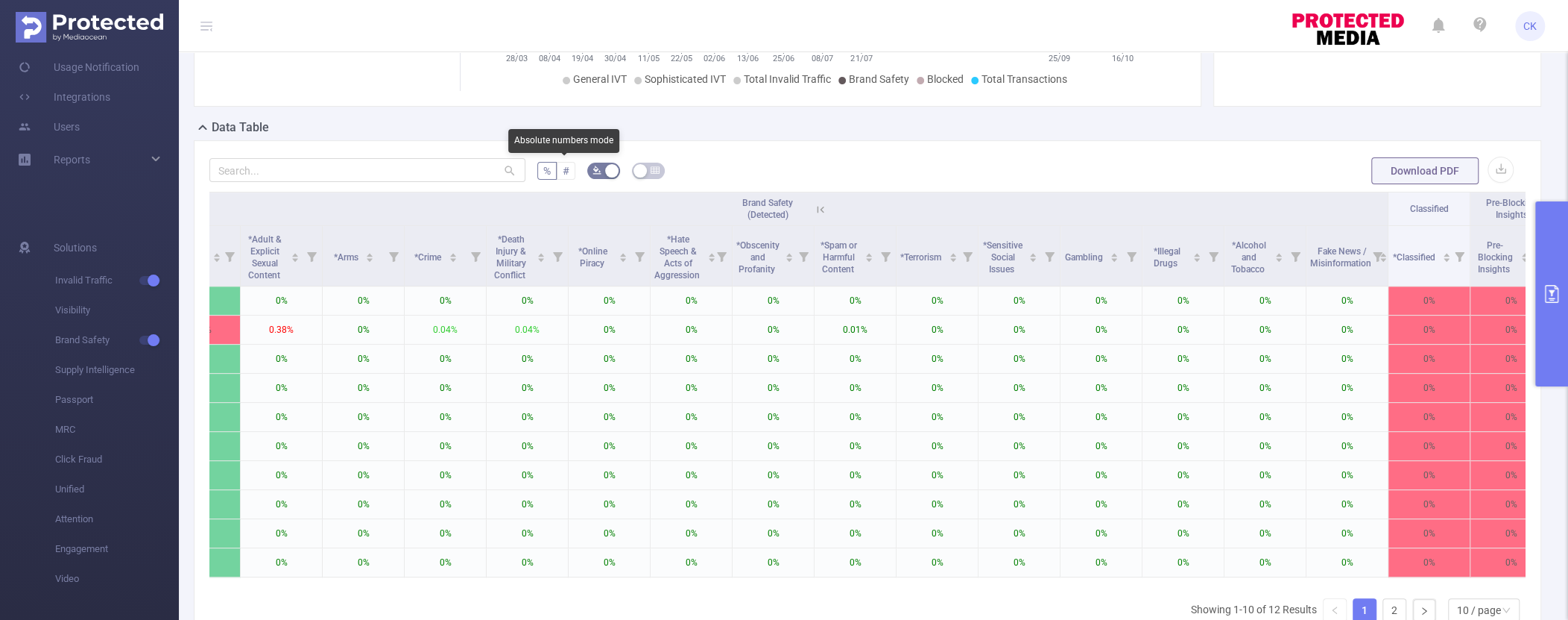
click at [567, 172] on label "#" at bounding box center [566, 170] width 18 height 18
click at [562, 174] on input "#" at bounding box center [562, 174] width 0 height 0
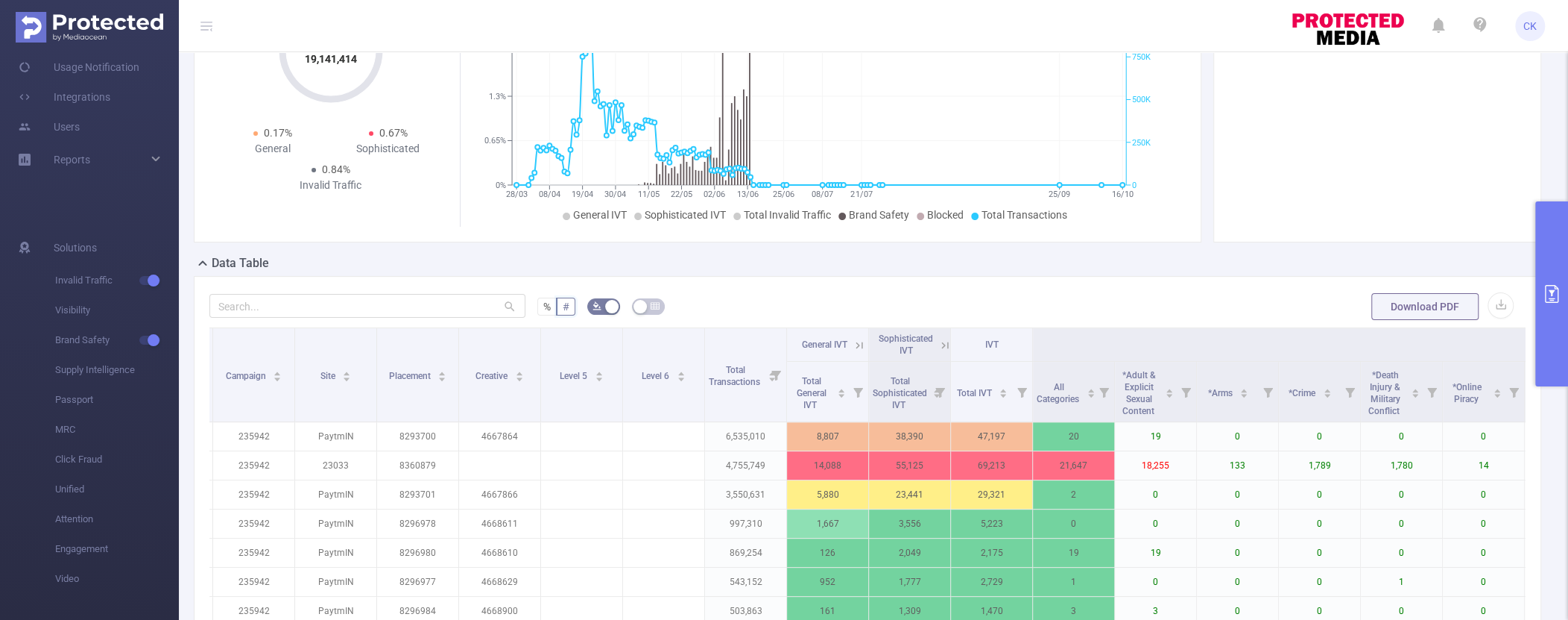
scroll to position [56, 0]
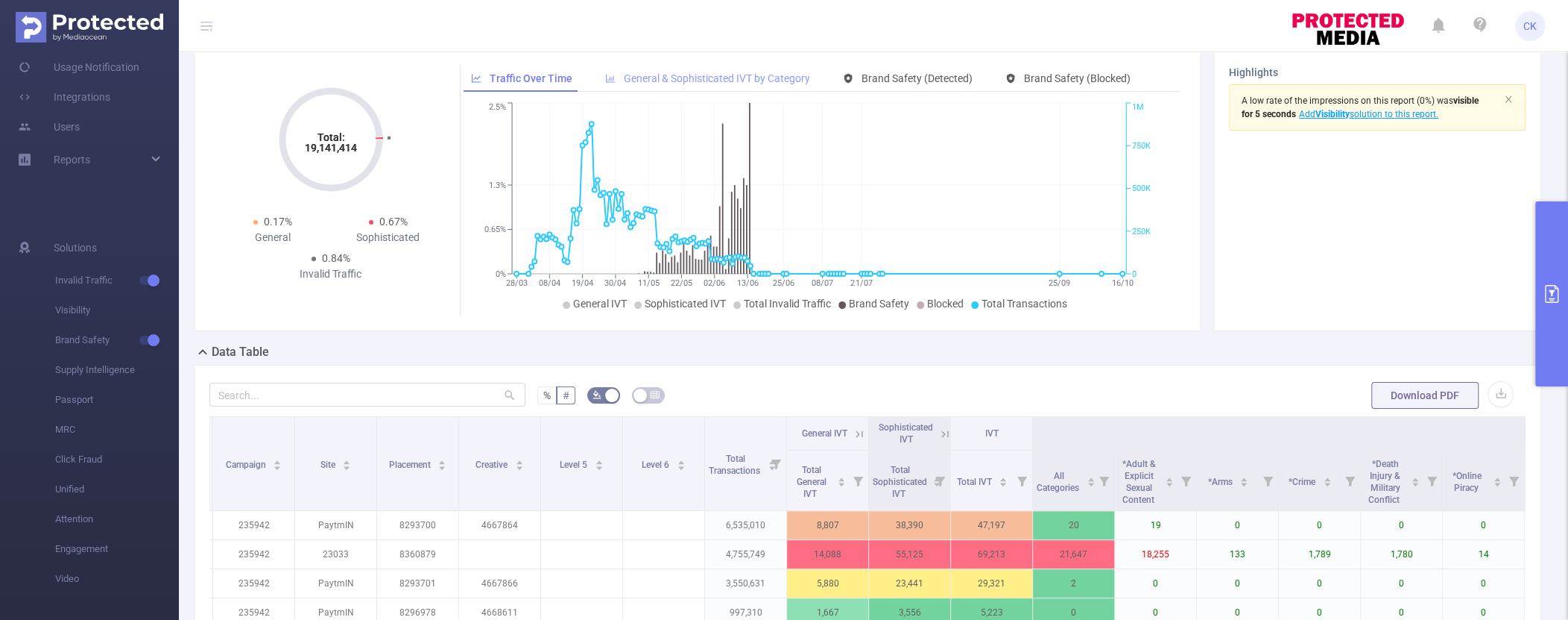
click at [777, 83] on span "General & Sophisticated IVT by Category" at bounding box center [717, 78] width 186 height 12
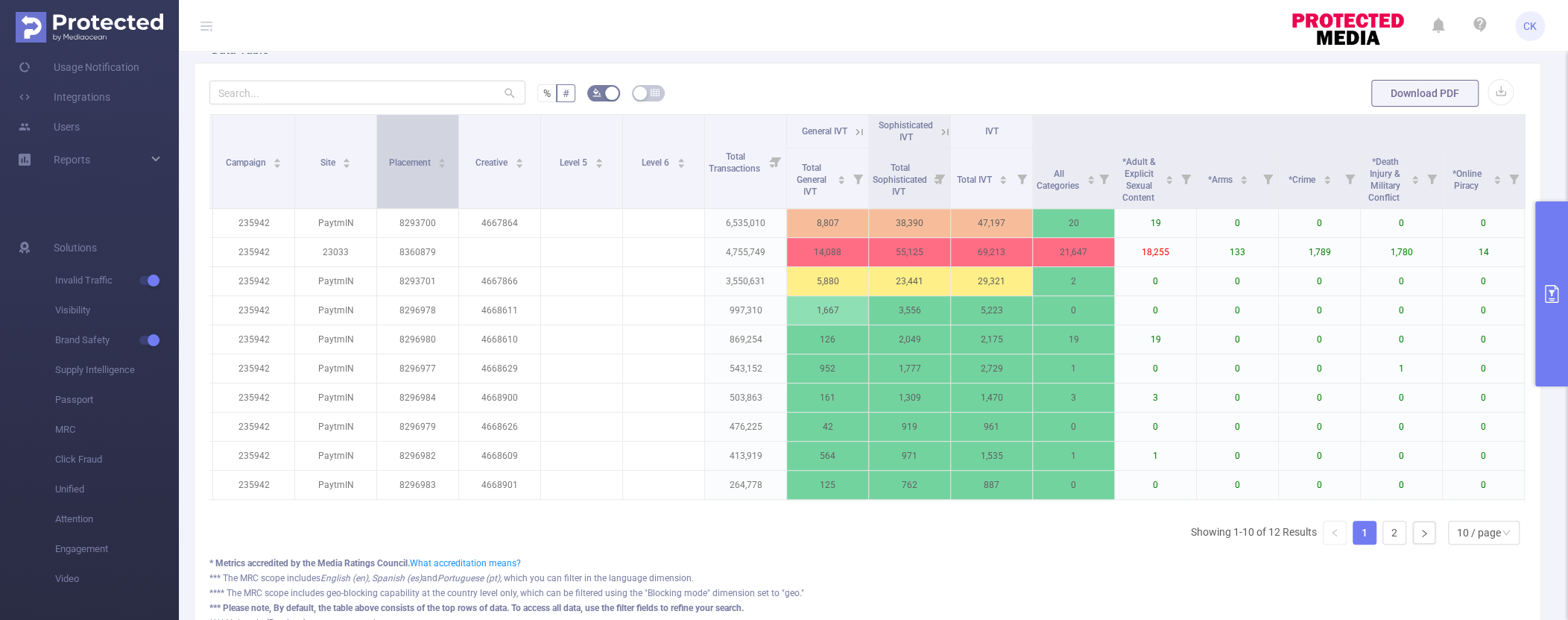
scroll to position [356, 0]
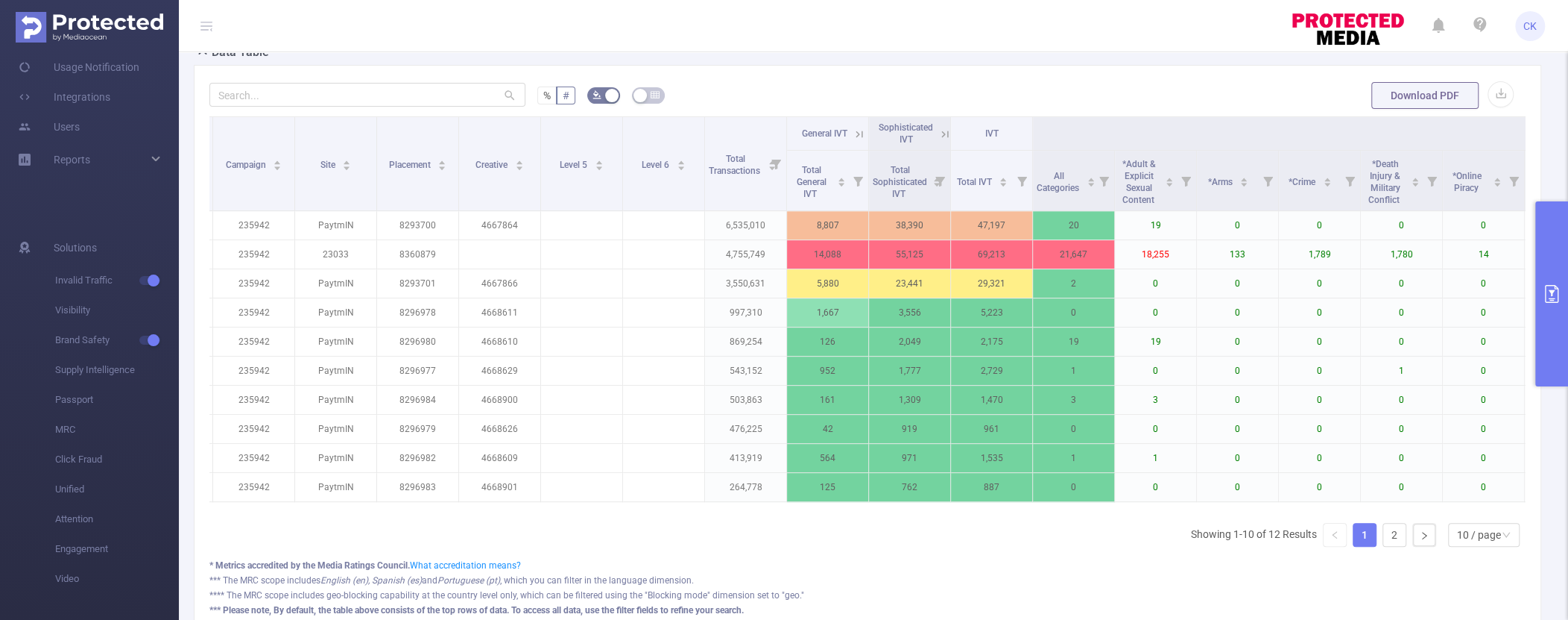
click at [855, 136] on icon at bounding box center [859, 134] width 14 height 14
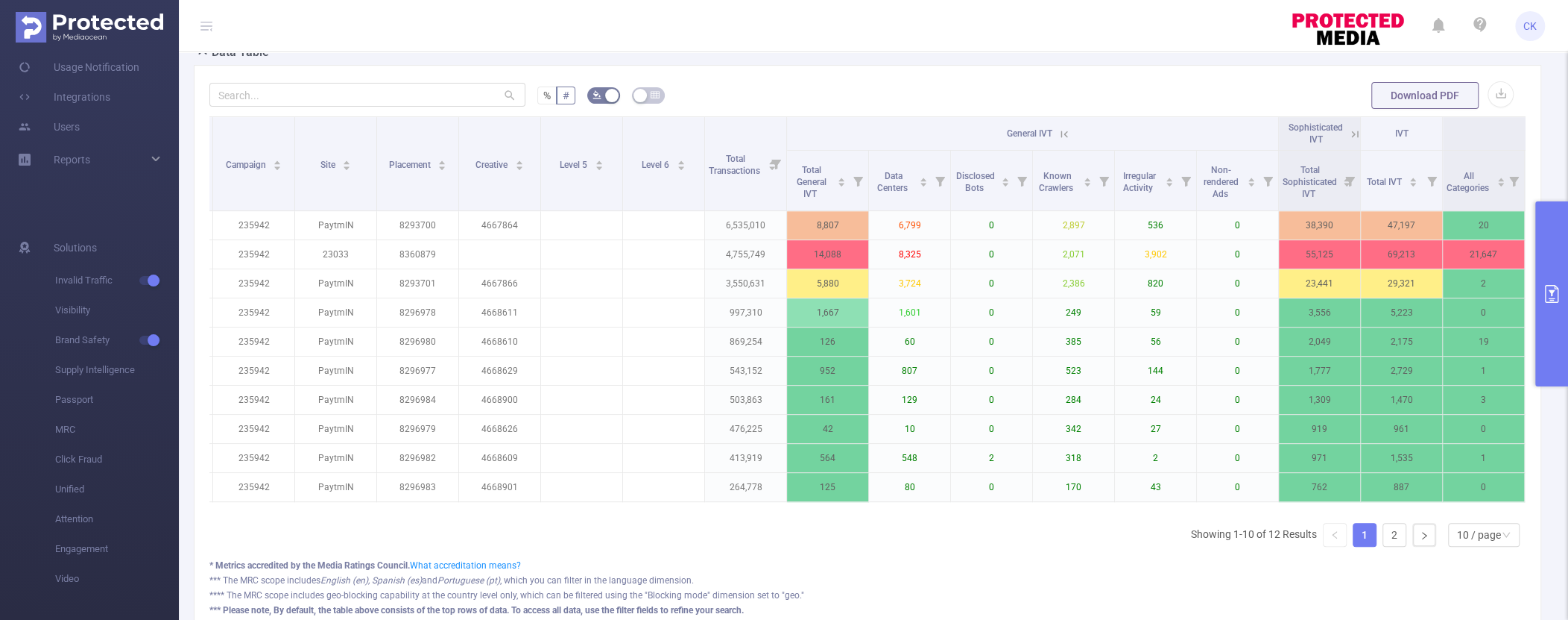
click at [1064, 135] on icon at bounding box center [1064, 134] width 14 height 14
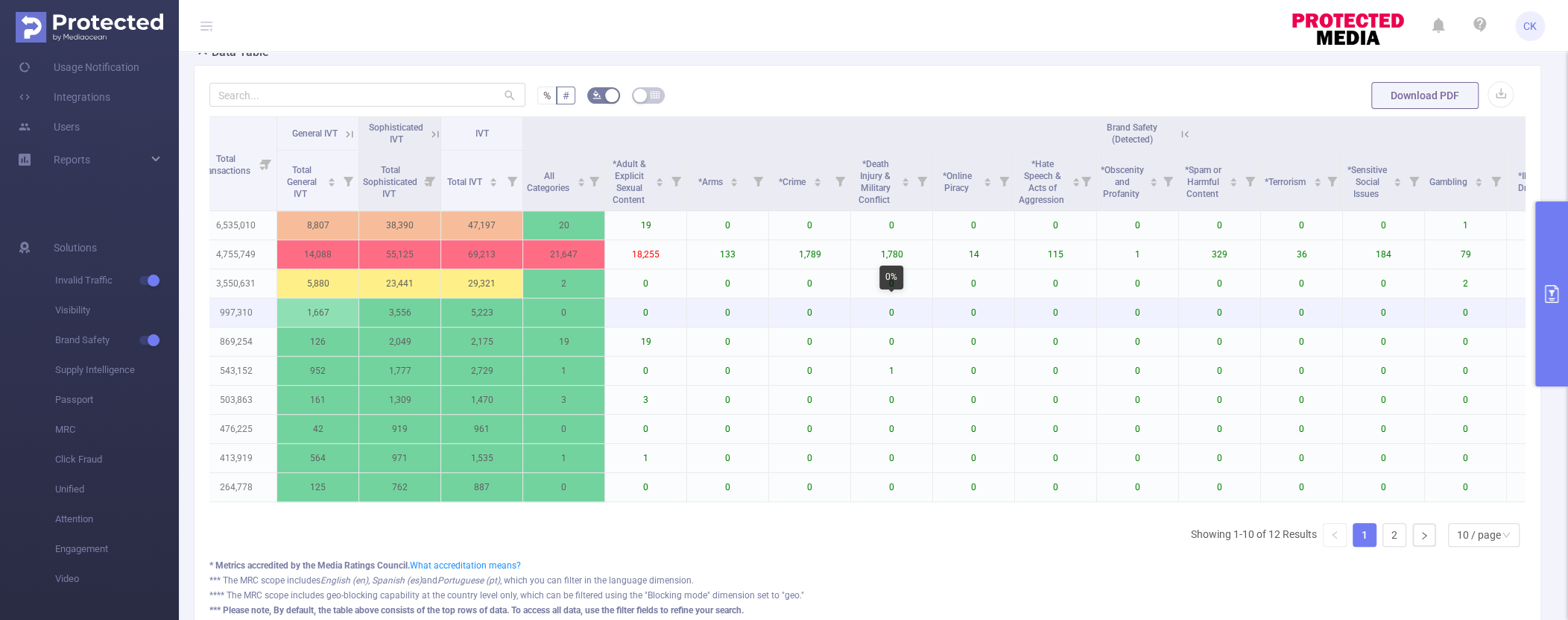
scroll to position [358, 0]
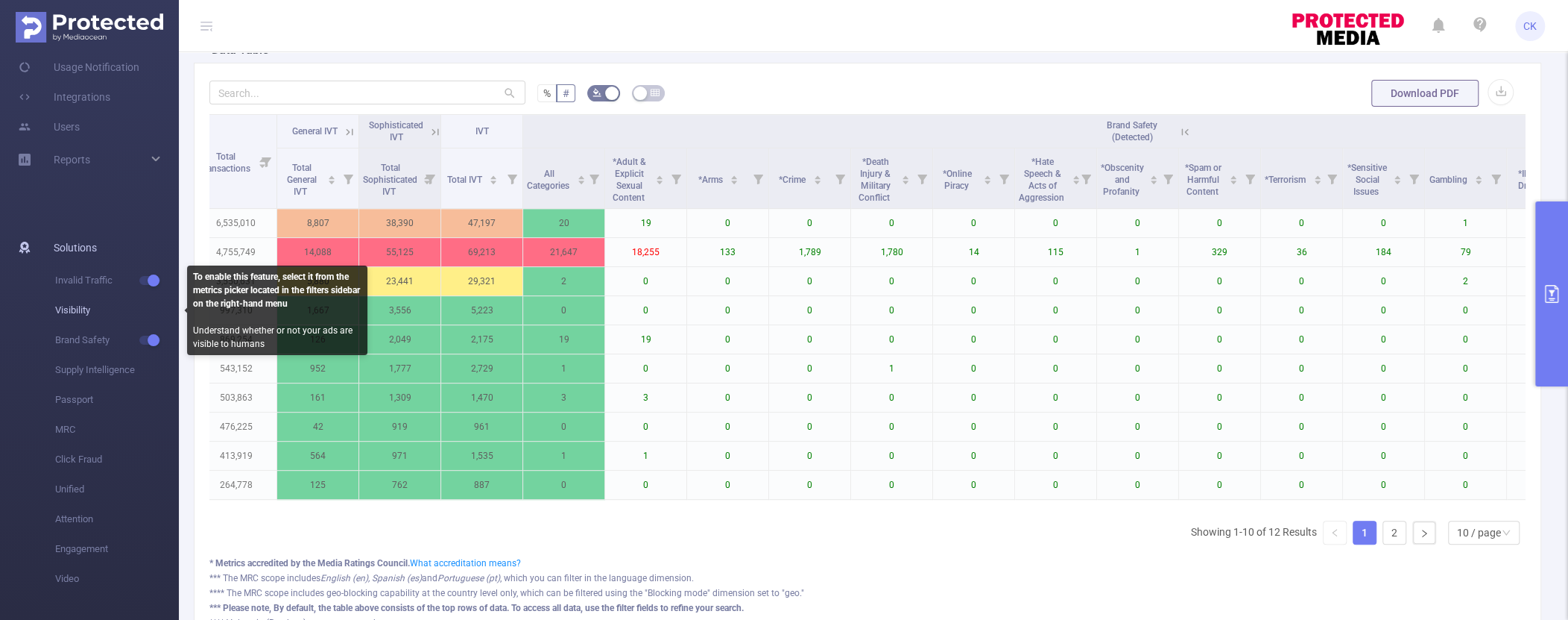
click at [79, 314] on span "Visibility" at bounding box center [117, 310] width 124 height 29
click at [81, 310] on span "Visibility" at bounding box center [117, 310] width 124 height 29
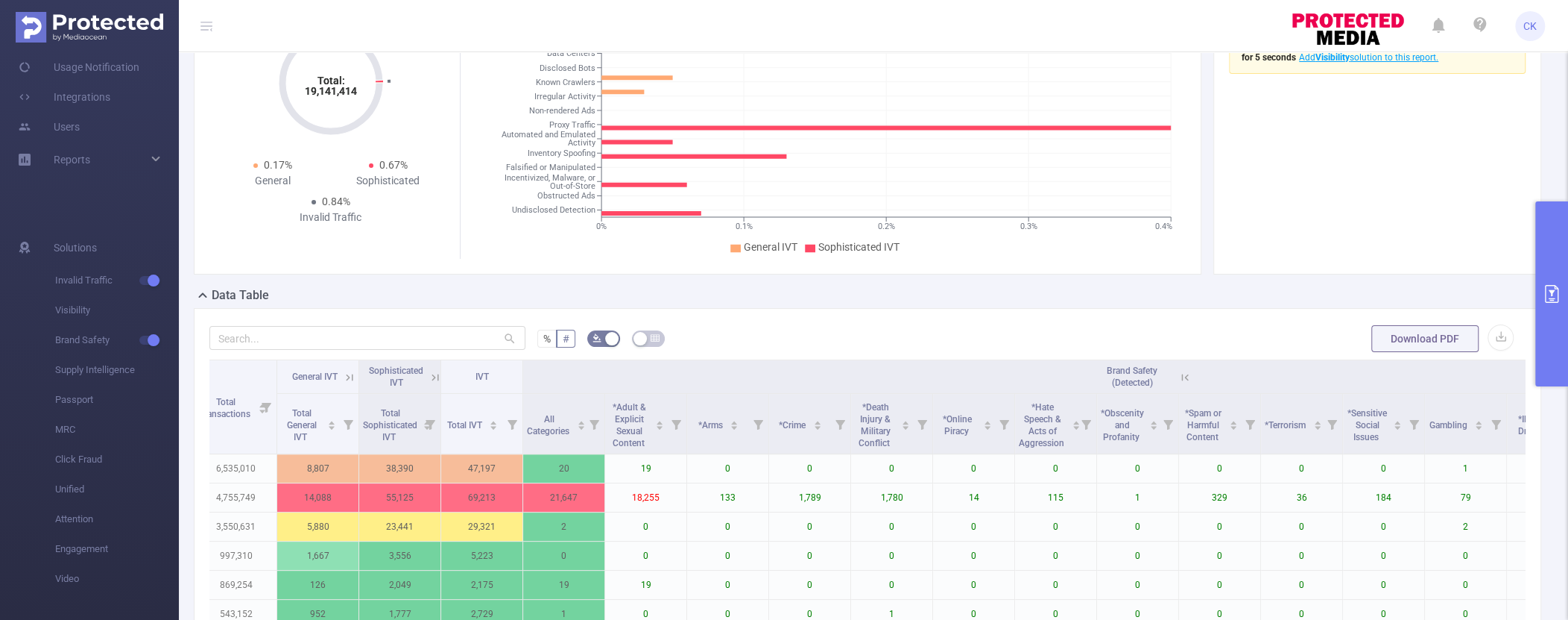
scroll to position [88, 0]
